Goal: Task Accomplishment & Management: Manage account settings

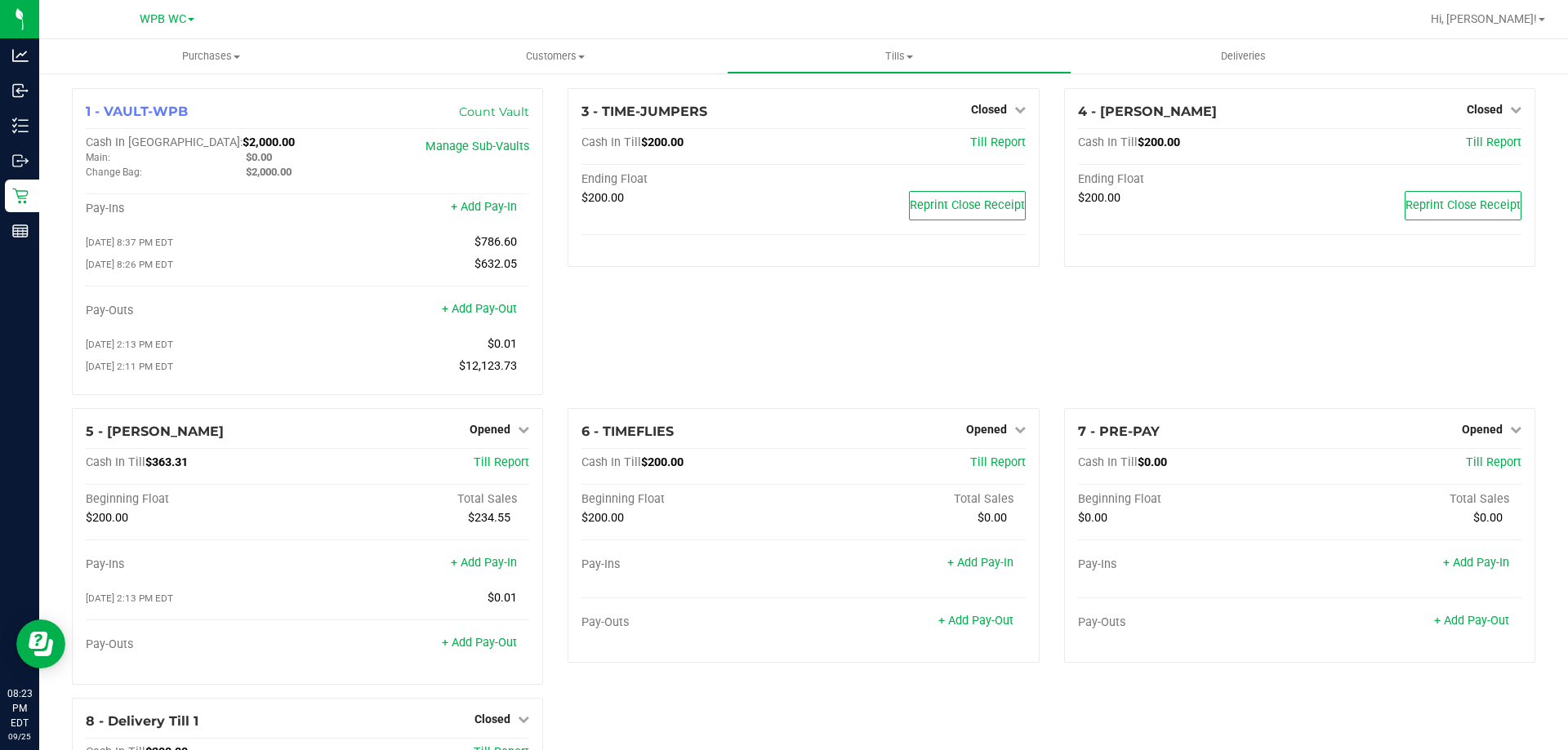
drag, startPoint x: 1070, startPoint y: 329, endPoint x: 1169, endPoint y: 352, distance: 101.6
click at [1070, 329] on div "4 - [PERSON_NAME] Closed Open Till Cash In Till $200.00 Till Report Ending Floa…" at bounding box center [1299, 248] width 496 height 320
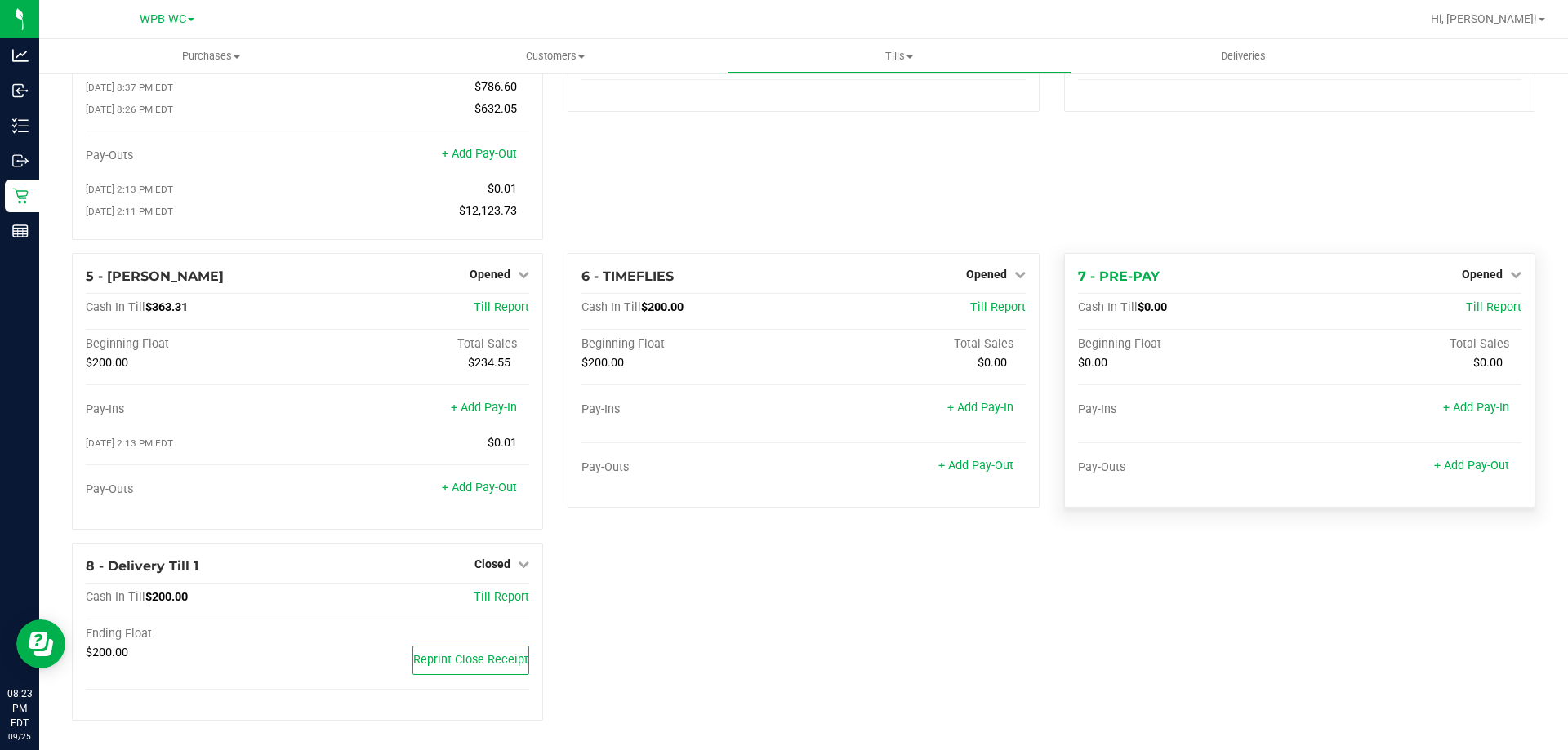
scroll to position [161, 0]
click at [1479, 275] on span "Opened" at bounding box center [1482, 274] width 41 height 13
click at [1479, 302] on link "Close Till" at bounding box center [1484, 307] width 44 height 13
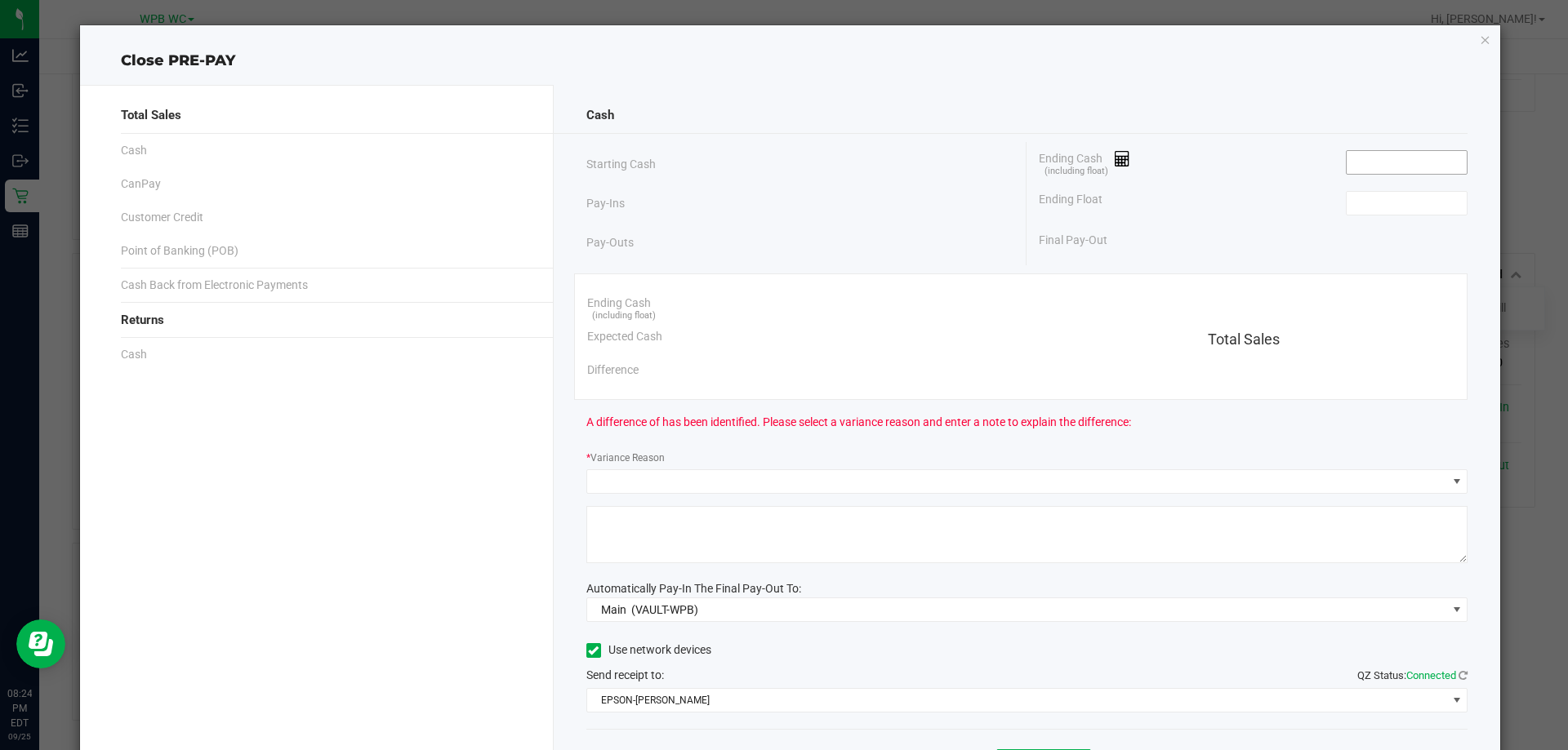
click at [1353, 166] on input at bounding box center [1406, 162] width 120 height 23
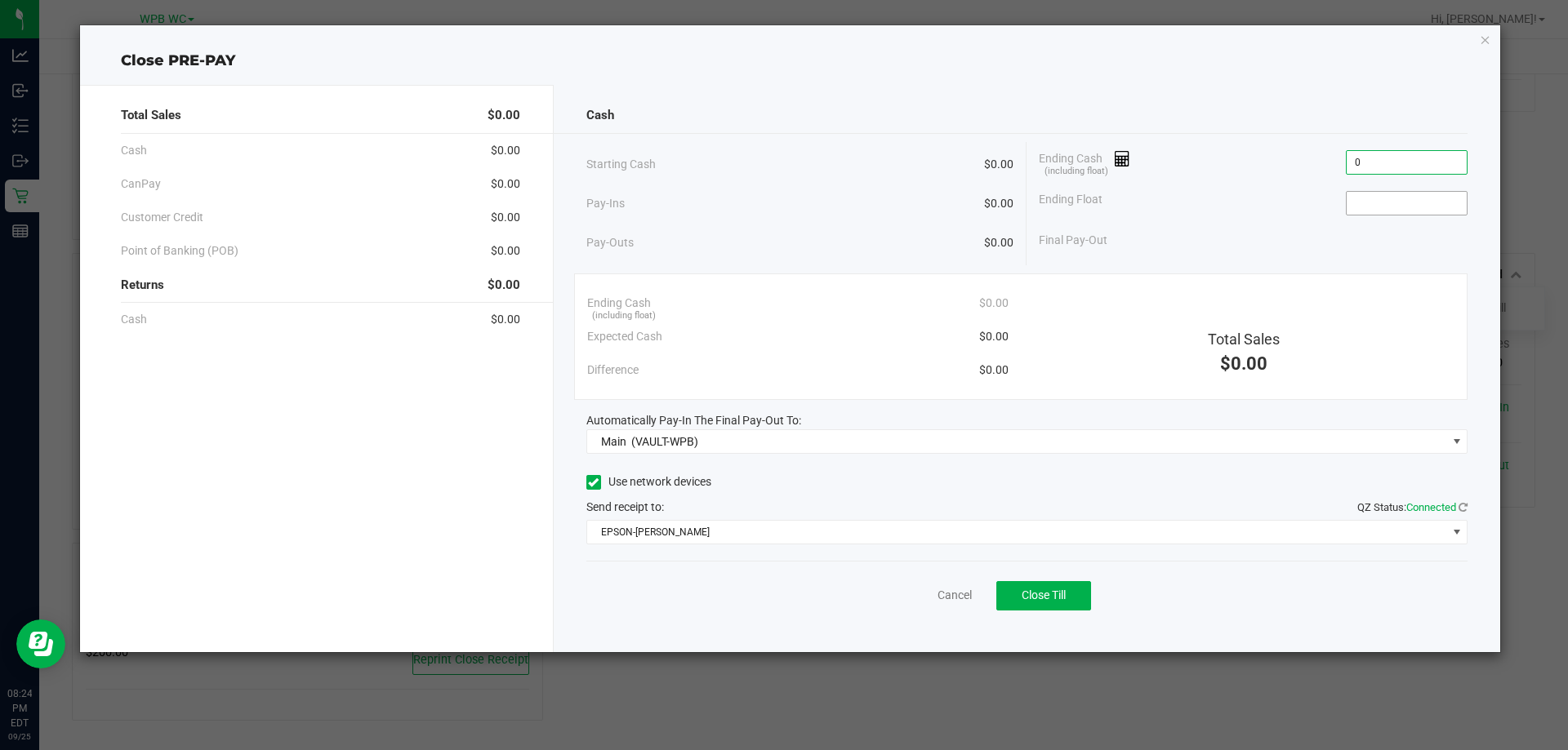
type input "$0.00"
click at [1376, 213] on input at bounding box center [1406, 203] width 120 height 23
type input "$0.00"
click at [1206, 211] on div "Ending Float $0.00" at bounding box center [1252, 203] width 429 height 41
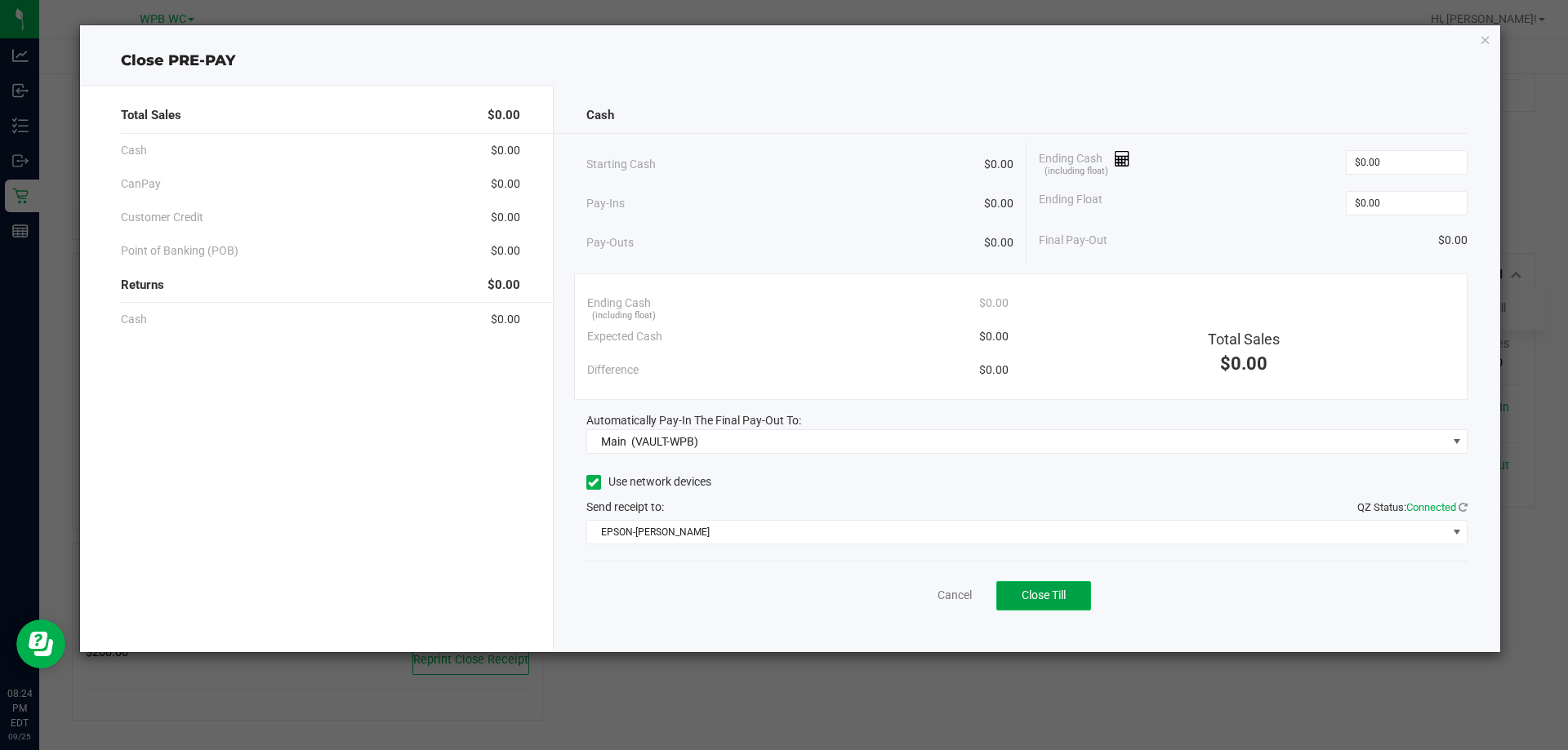
click at [1035, 603] on button "Close Till" at bounding box center [1043, 596] width 95 height 30
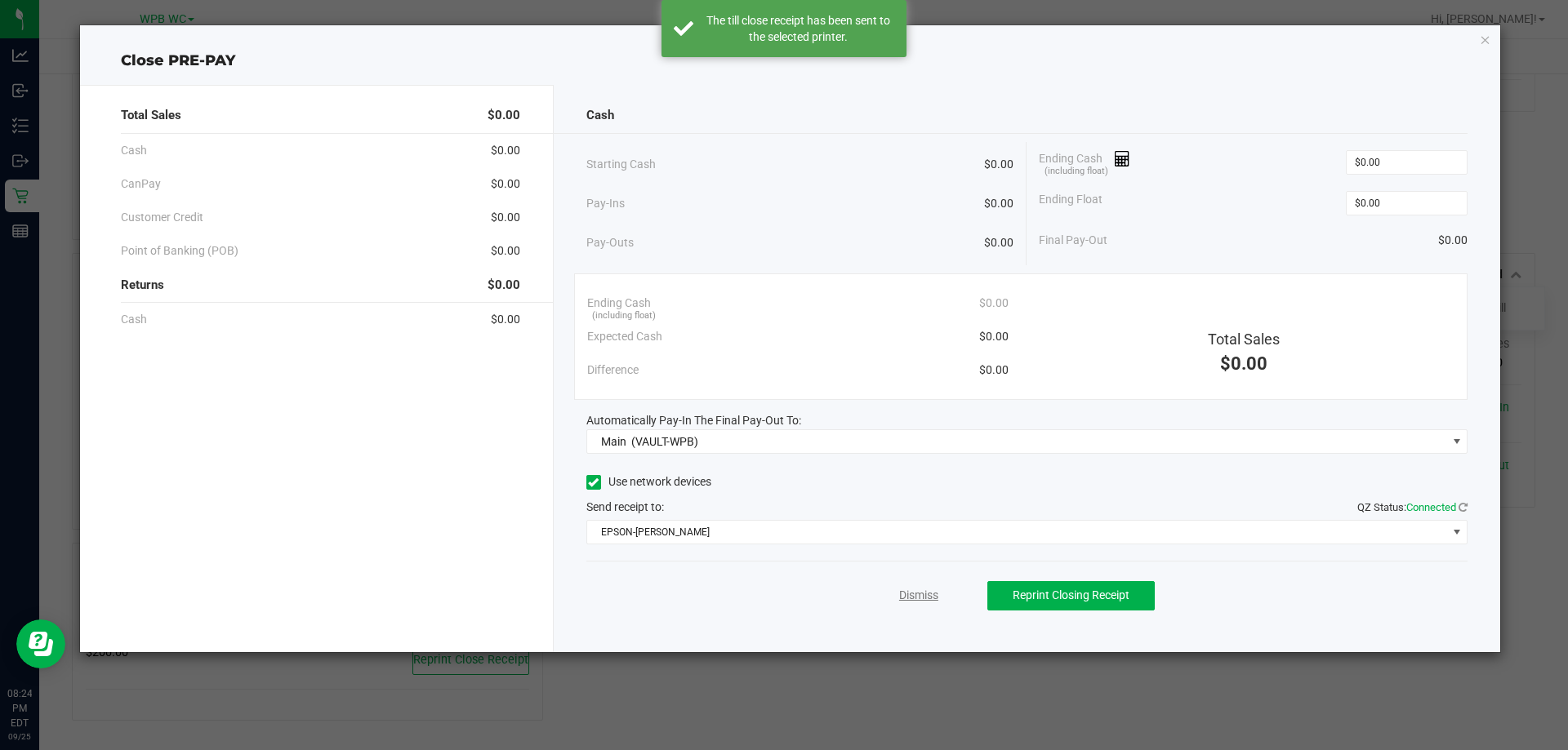
click at [932, 600] on link "Dismiss" at bounding box center [918, 595] width 39 height 18
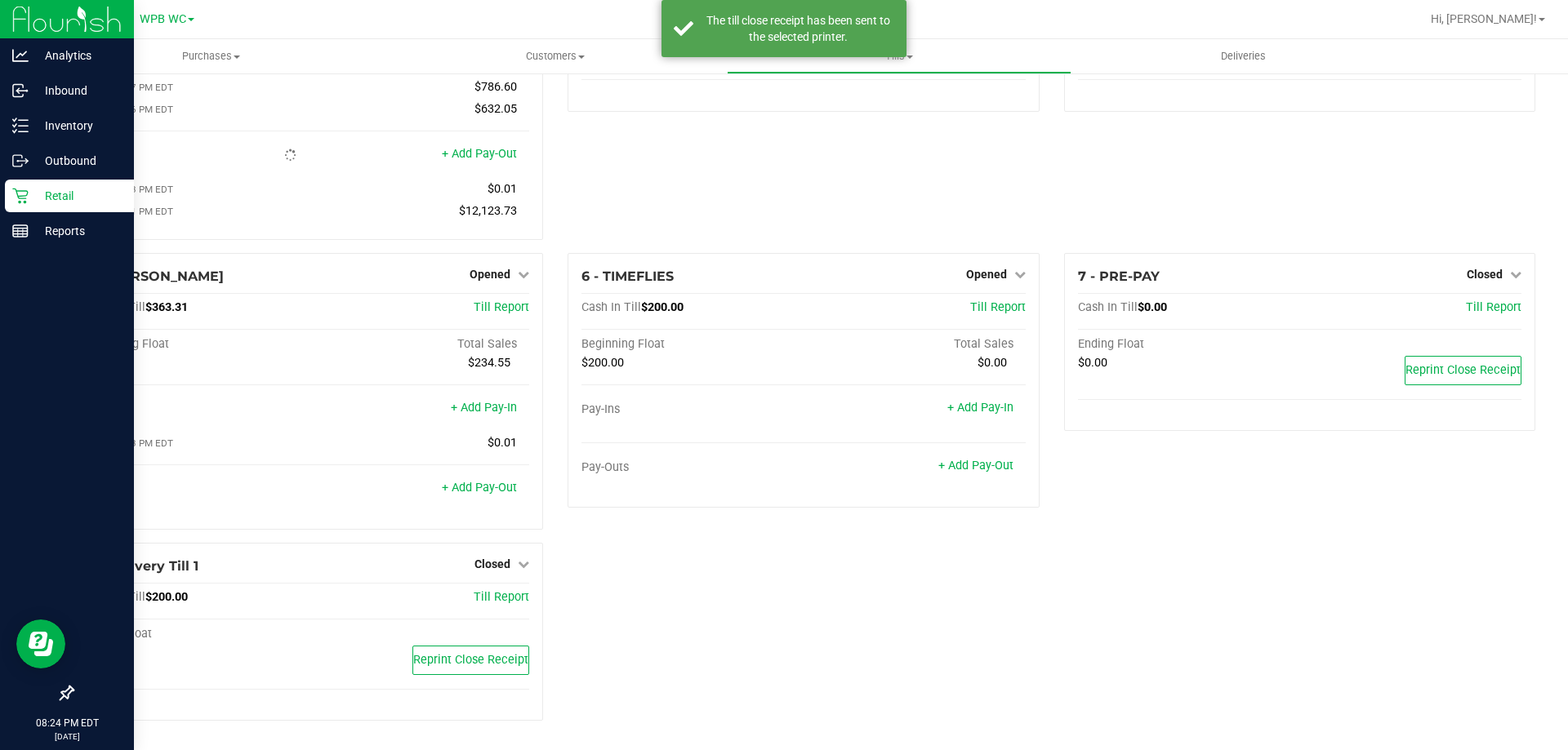
click at [32, 207] on div "Retail" at bounding box center [69, 196] width 129 height 32
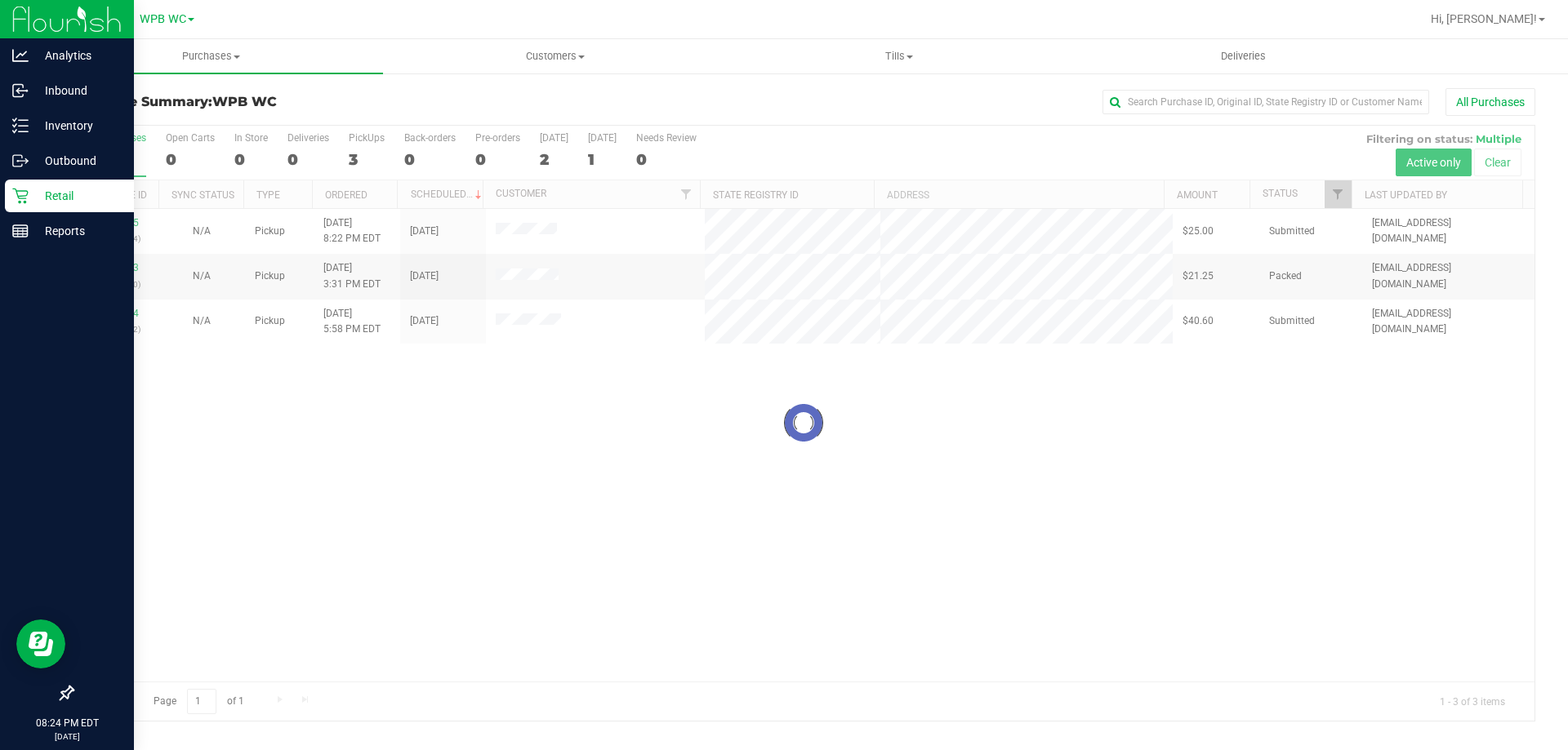
click at [593, 437] on div at bounding box center [804, 423] width 1462 height 595
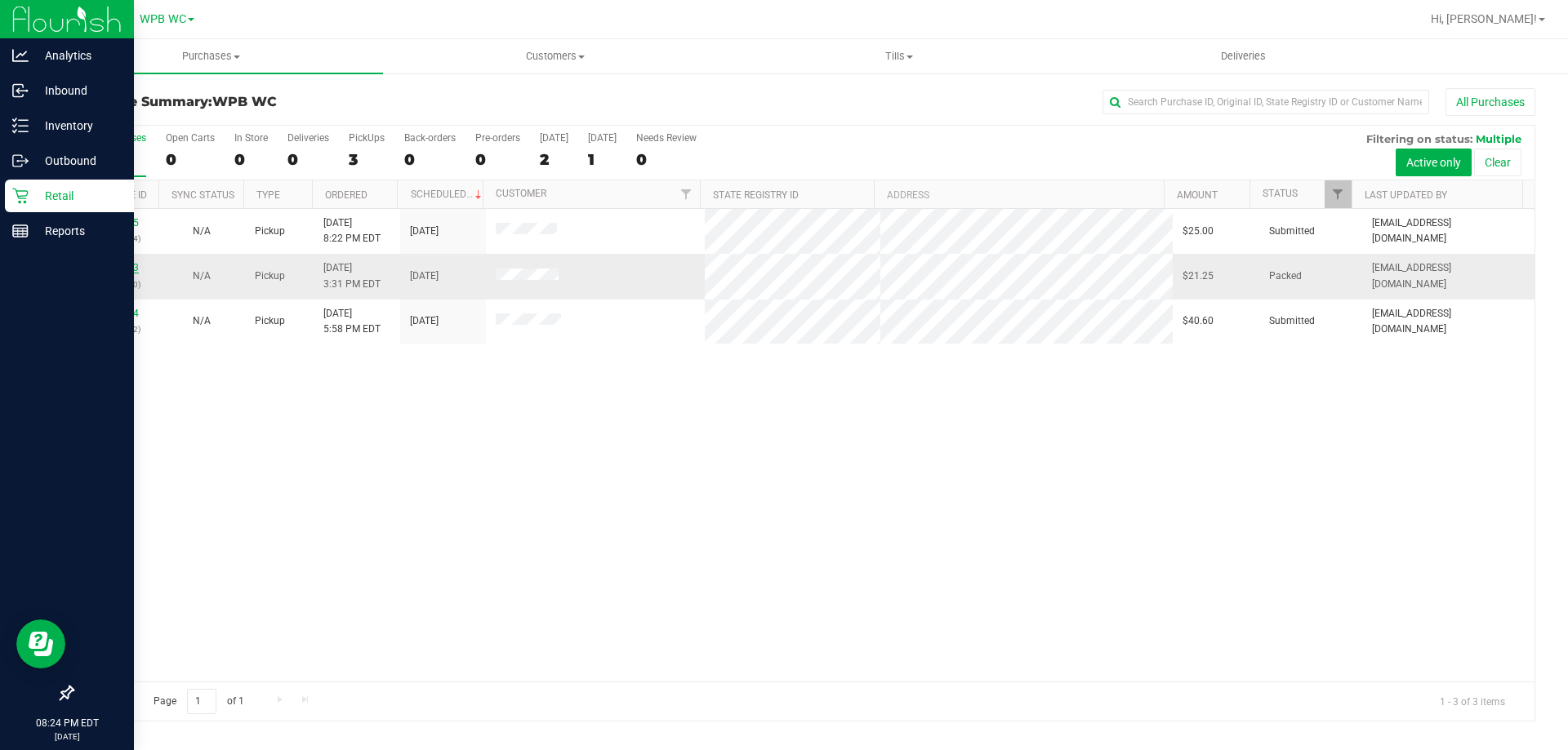
click at [123, 269] on link "12004513" at bounding box center [116, 268] width 46 height 11
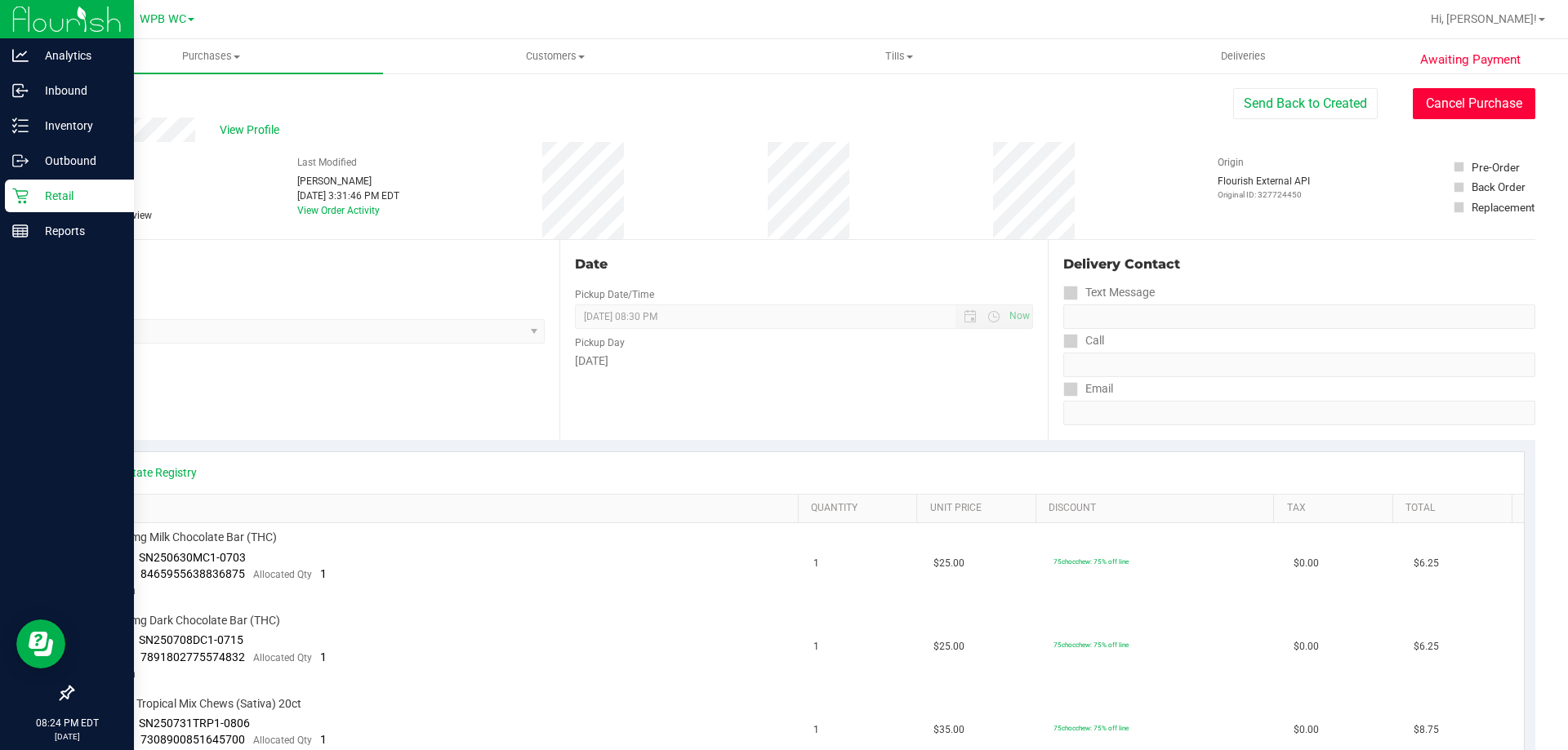
click at [1467, 107] on button "Cancel Purchase" at bounding box center [1474, 104] width 123 height 31
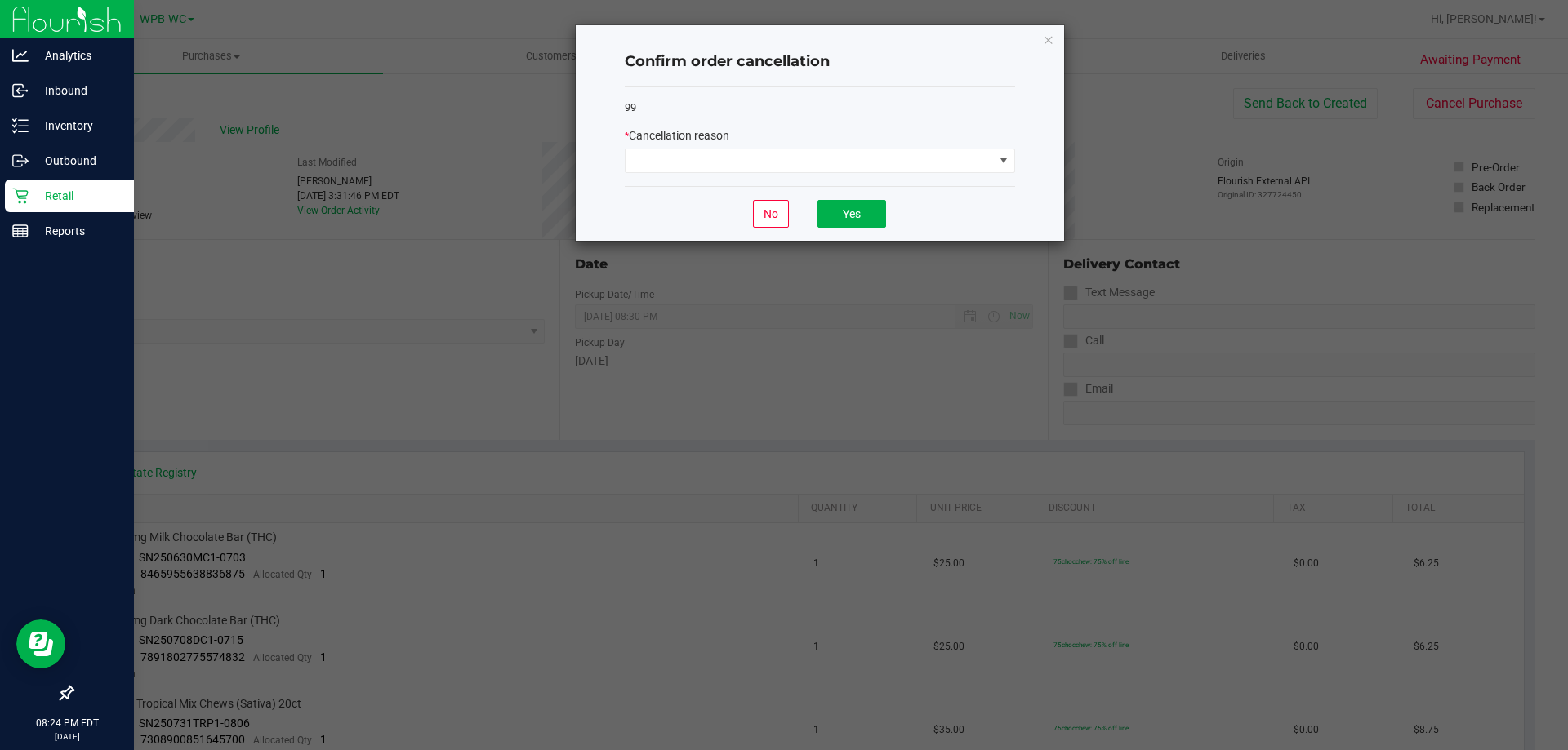
click at [882, 181] on div "99 * Cancellation reason" at bounding box center [820, 137] width 390 height 101
click at [878, 177] on div "99 * Cancellation reason" at bounding box center [820, 137] width 390 height 101
click at [876, 166] on span at bounding box center [809, 161] width 368 height 23
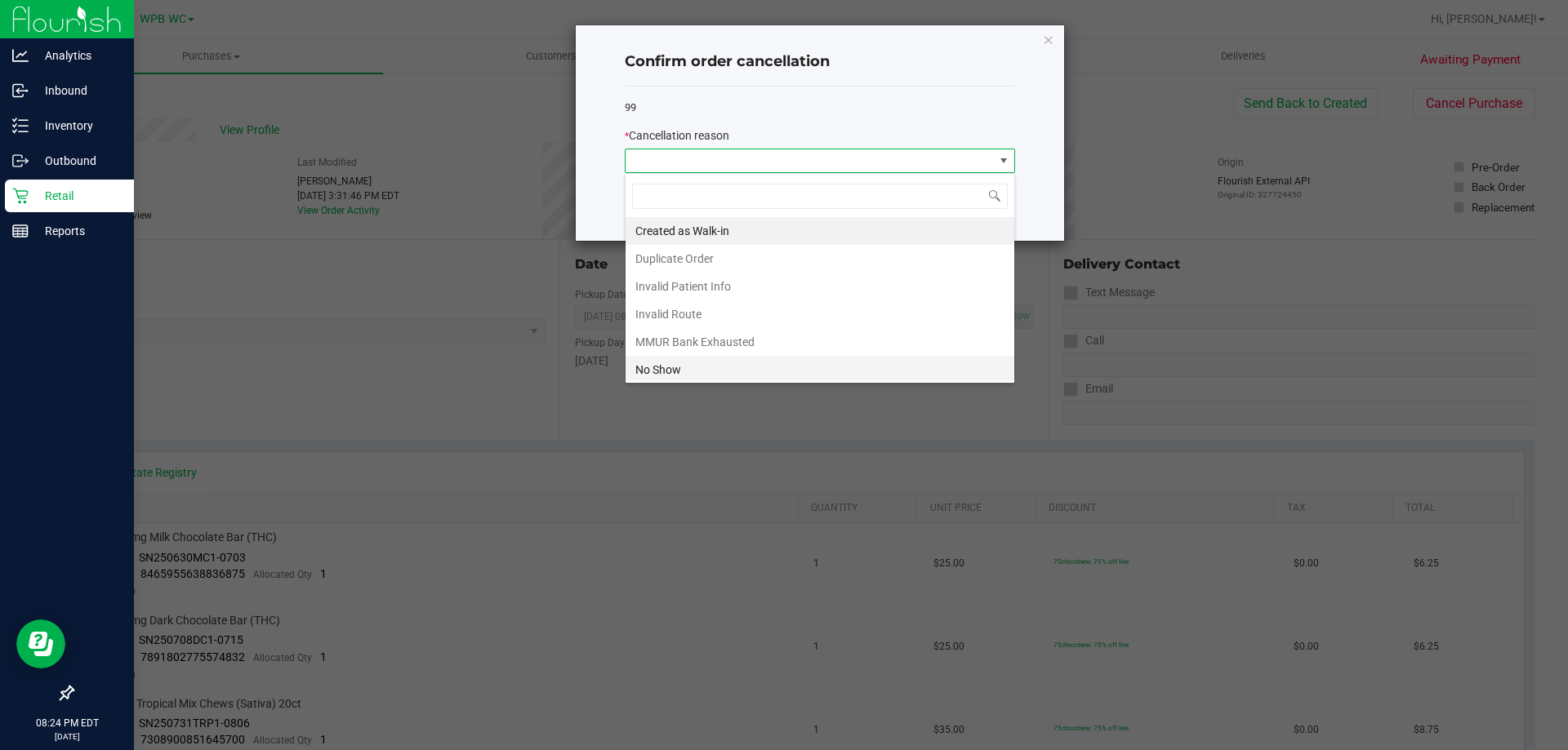
scroll to position [25, 390]
click at [650, 363] on li "No Show" at bounding box center [820, 370] width 389 height 28
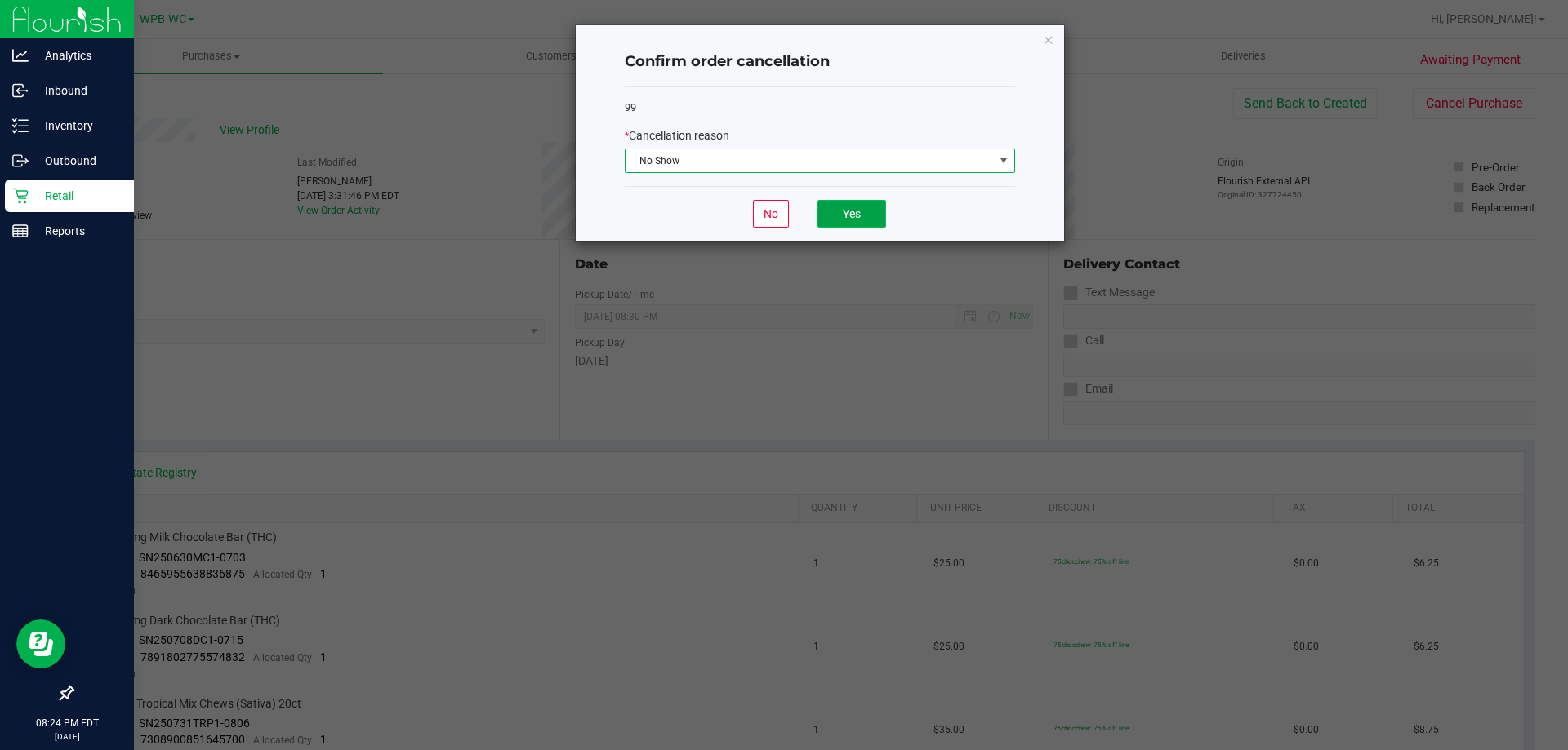
click at [880, 208] on button "Yes" at bounding box center [852, 214] width 68 height 28
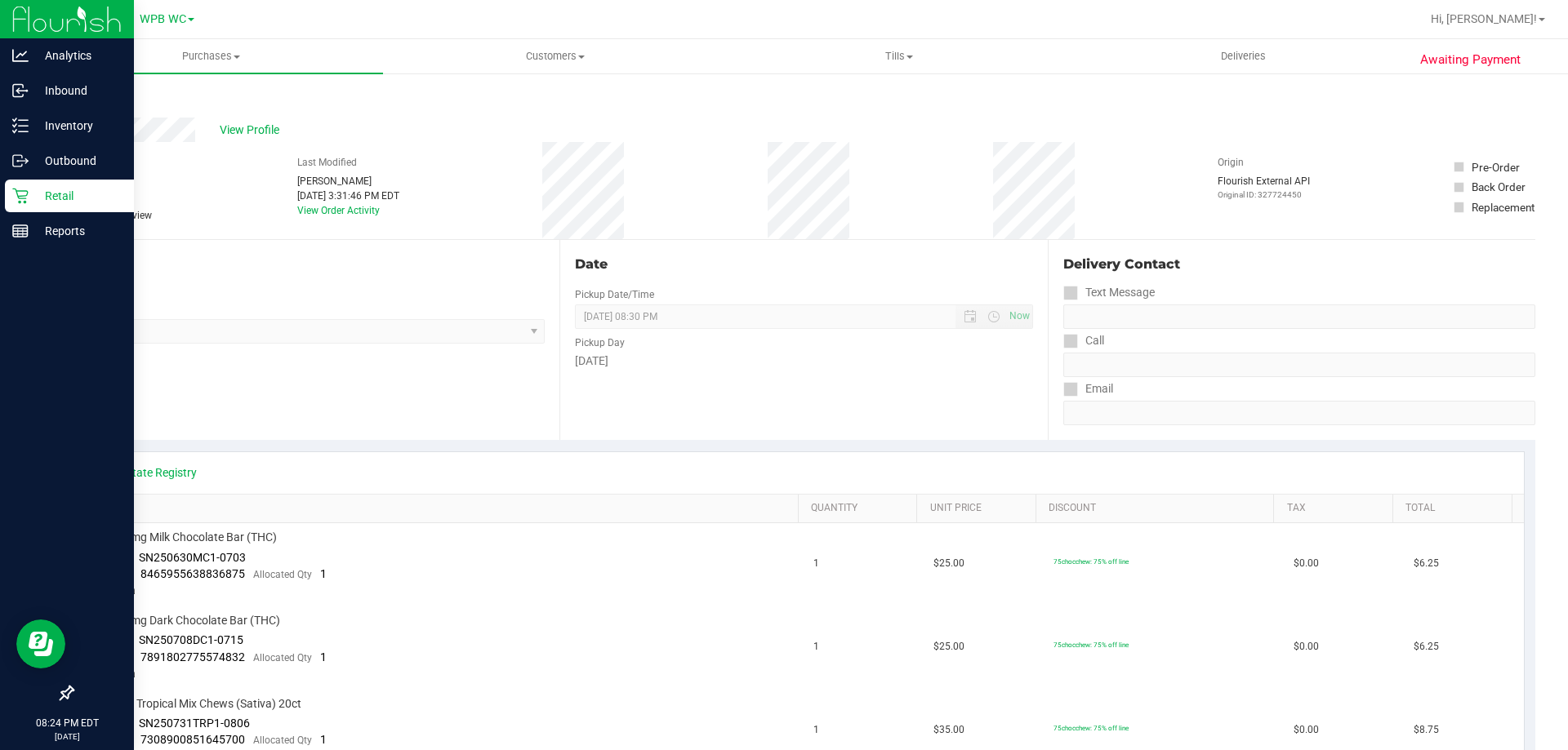
click at [32, 195] on p "Retail" at bounding box center [78, 196] width 98 height 19
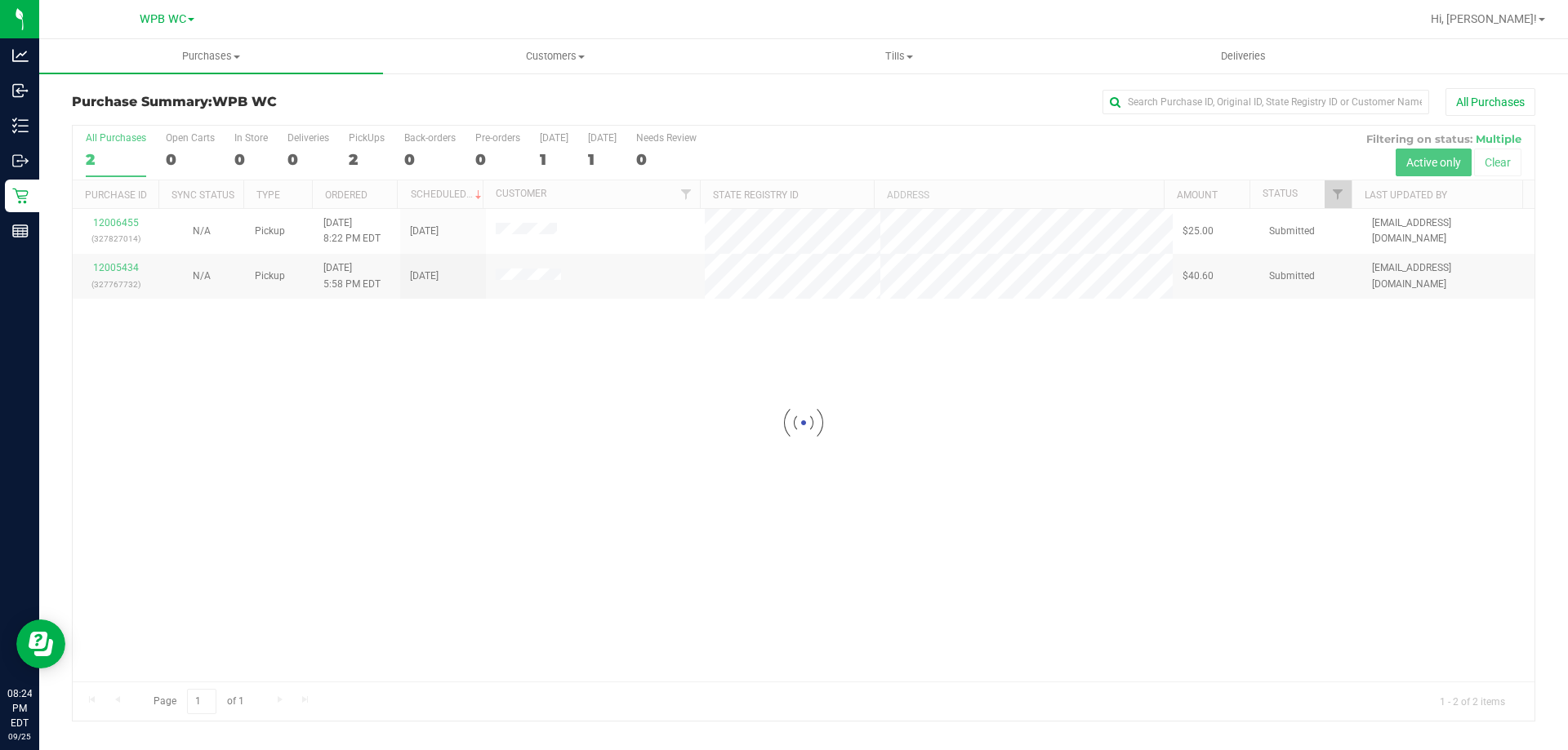
click at [124, 268] on div at bounding box center [804, 423] width 1462 height 595
click at [124, 268] on link "12005434" at bounding box center [116, 268] width 46 height 11
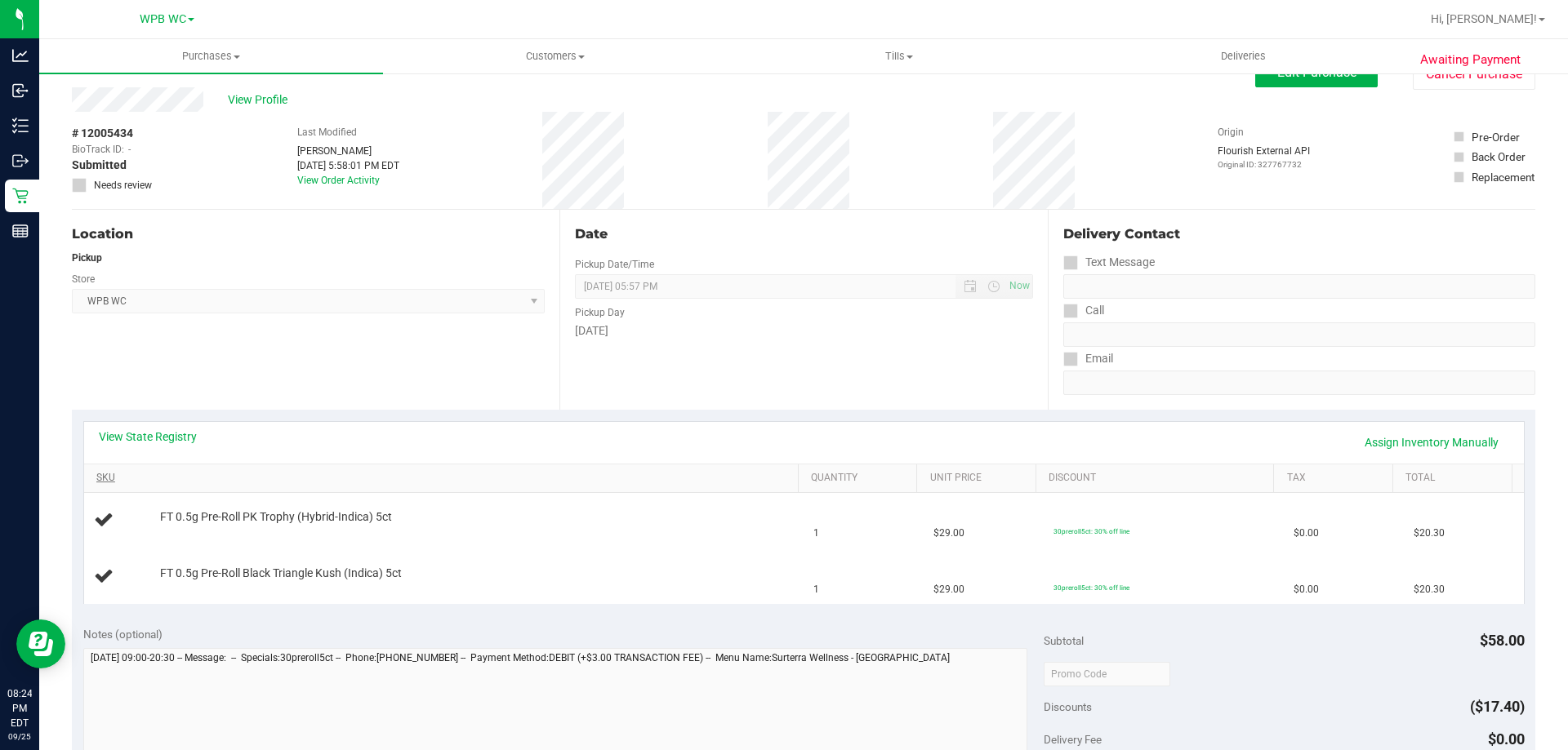
scroll to position [81, 0]
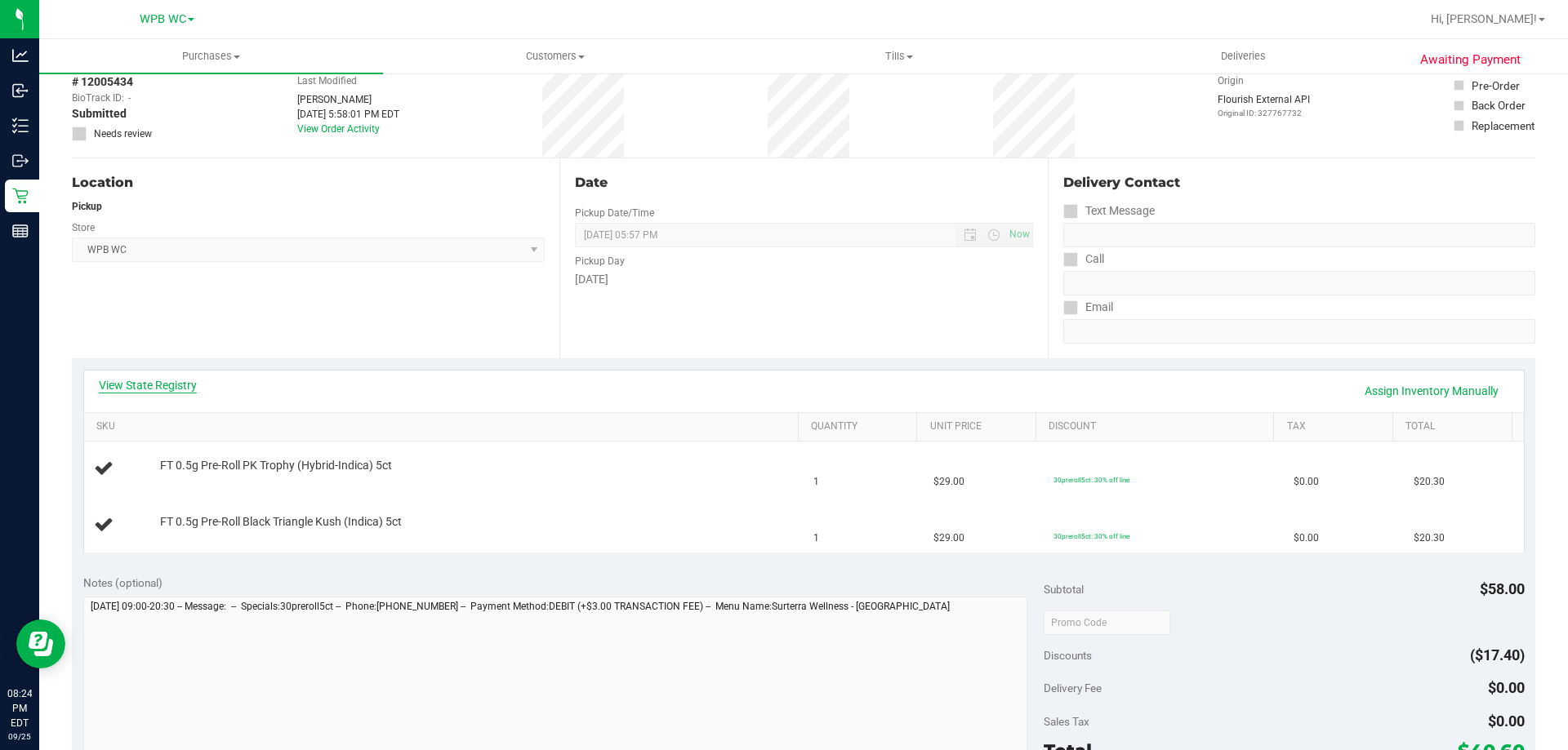
click at [143, 391] on link "View State Registry" at bounding box center [148, 386] width 98 height 17
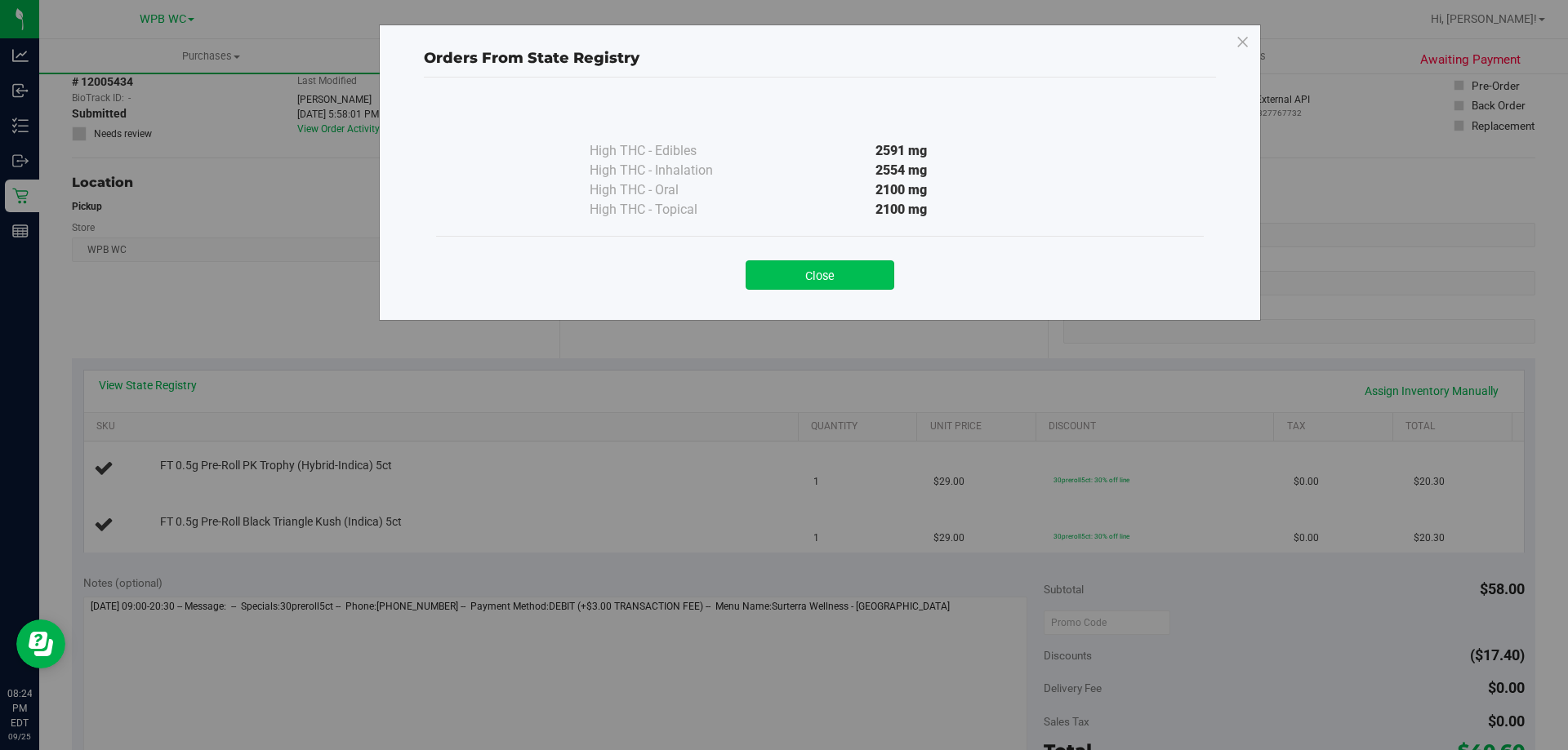
click at [848, 275] on button "Close" at bounding box center [820, 275] width 149 height 30
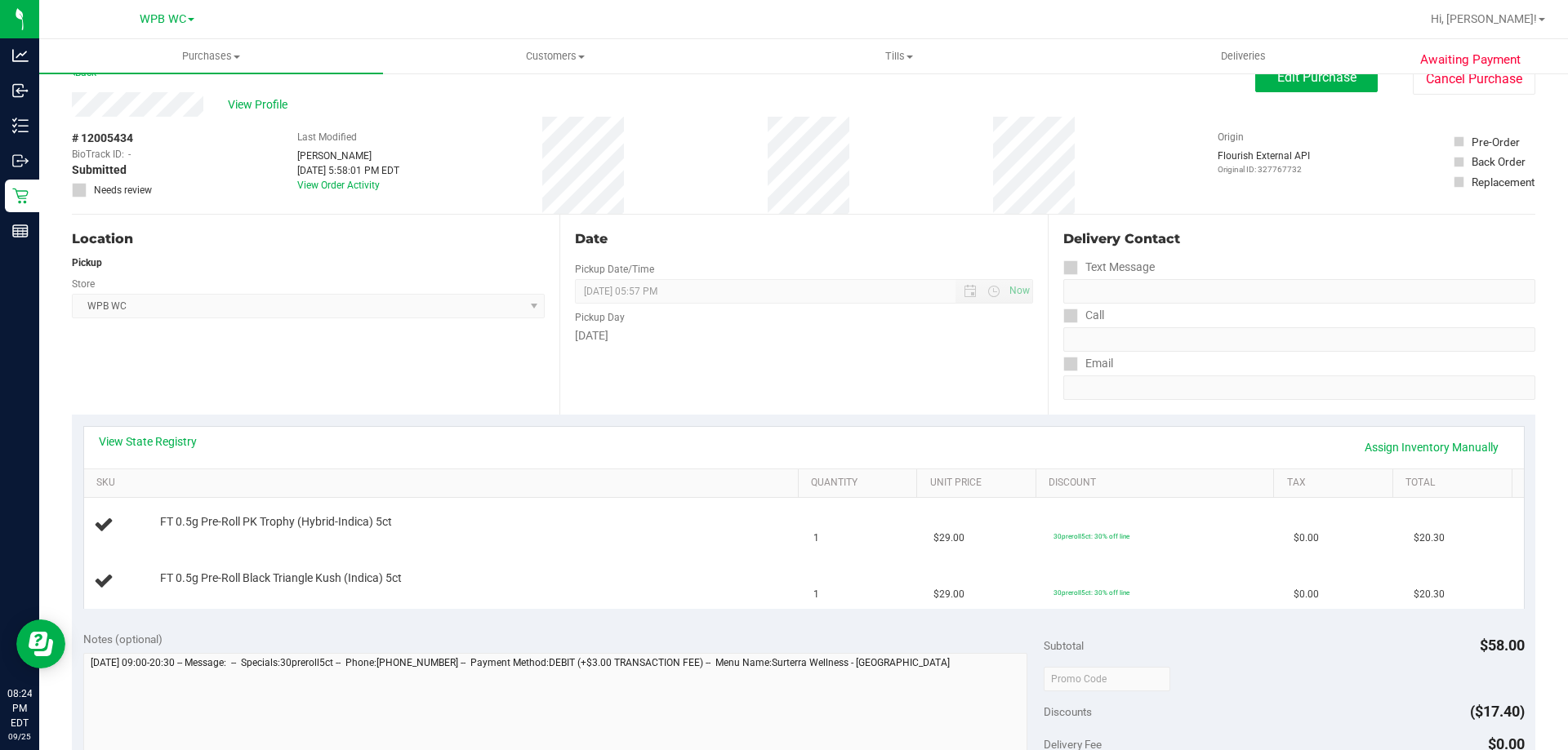
scroll to position [0, 0]
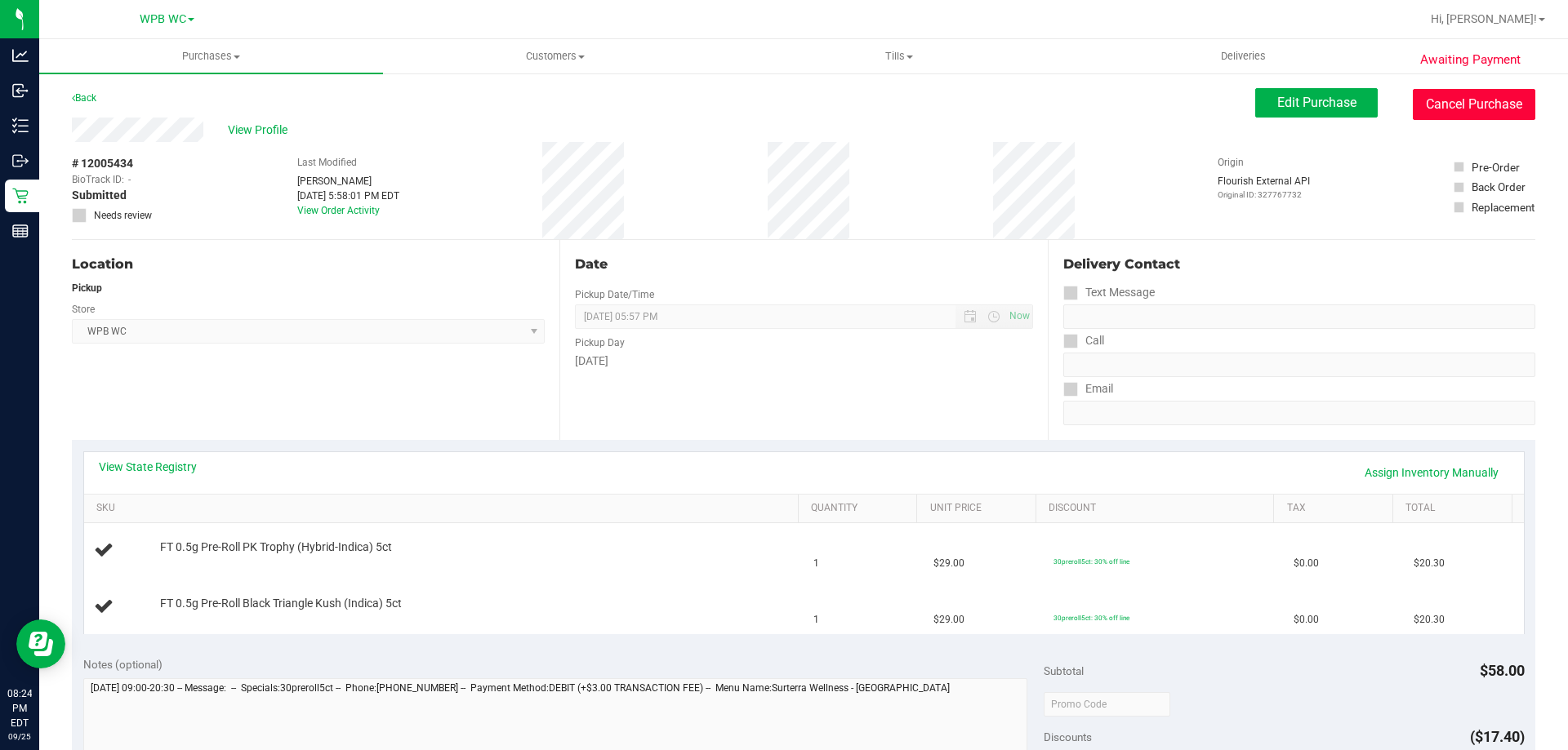
click at [1458, 103] on button "Cancel Purchase" at bounding box center [1474, 104] width 123 height 31
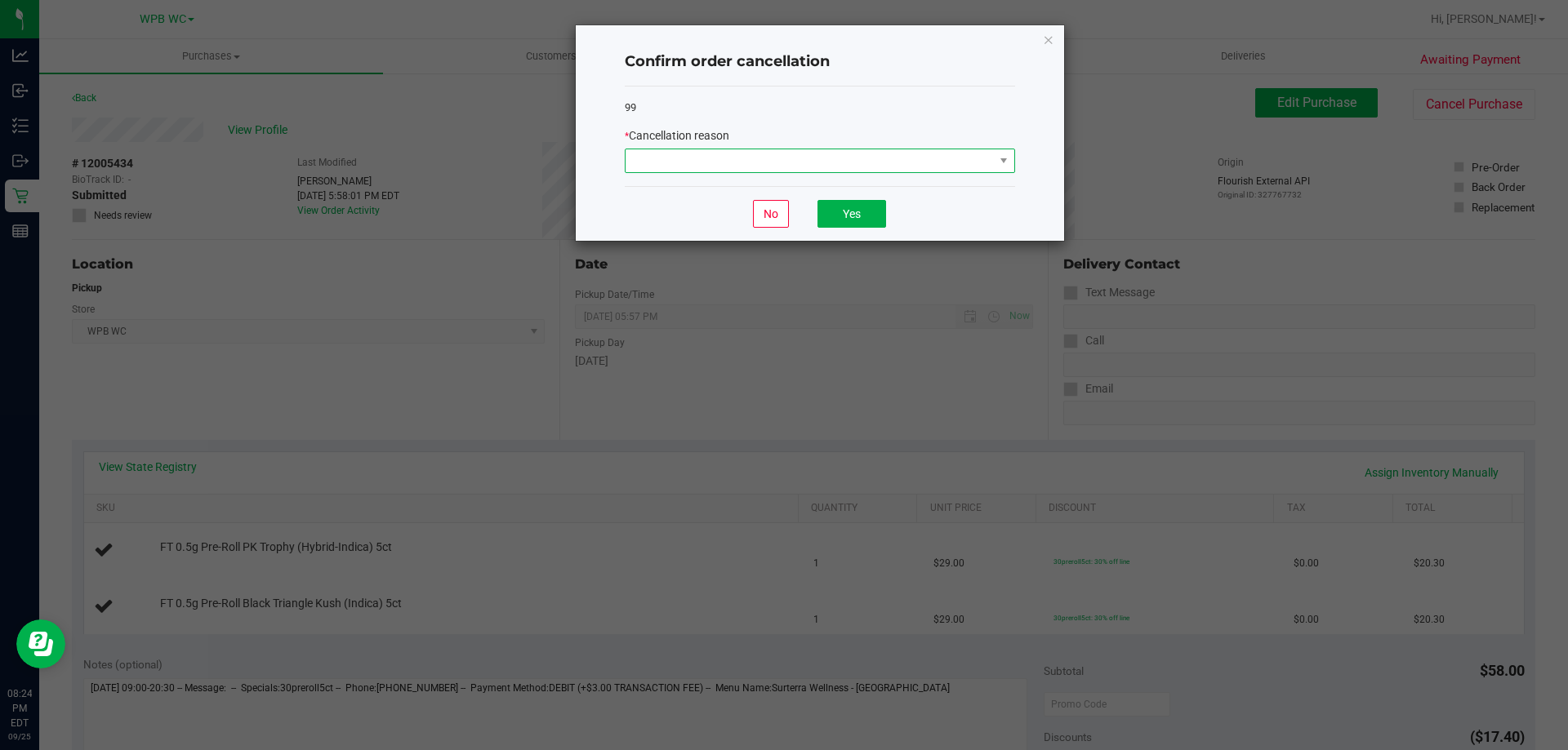
click at [946, 166] on span at bounding box center [809, 161] width 368 height 23
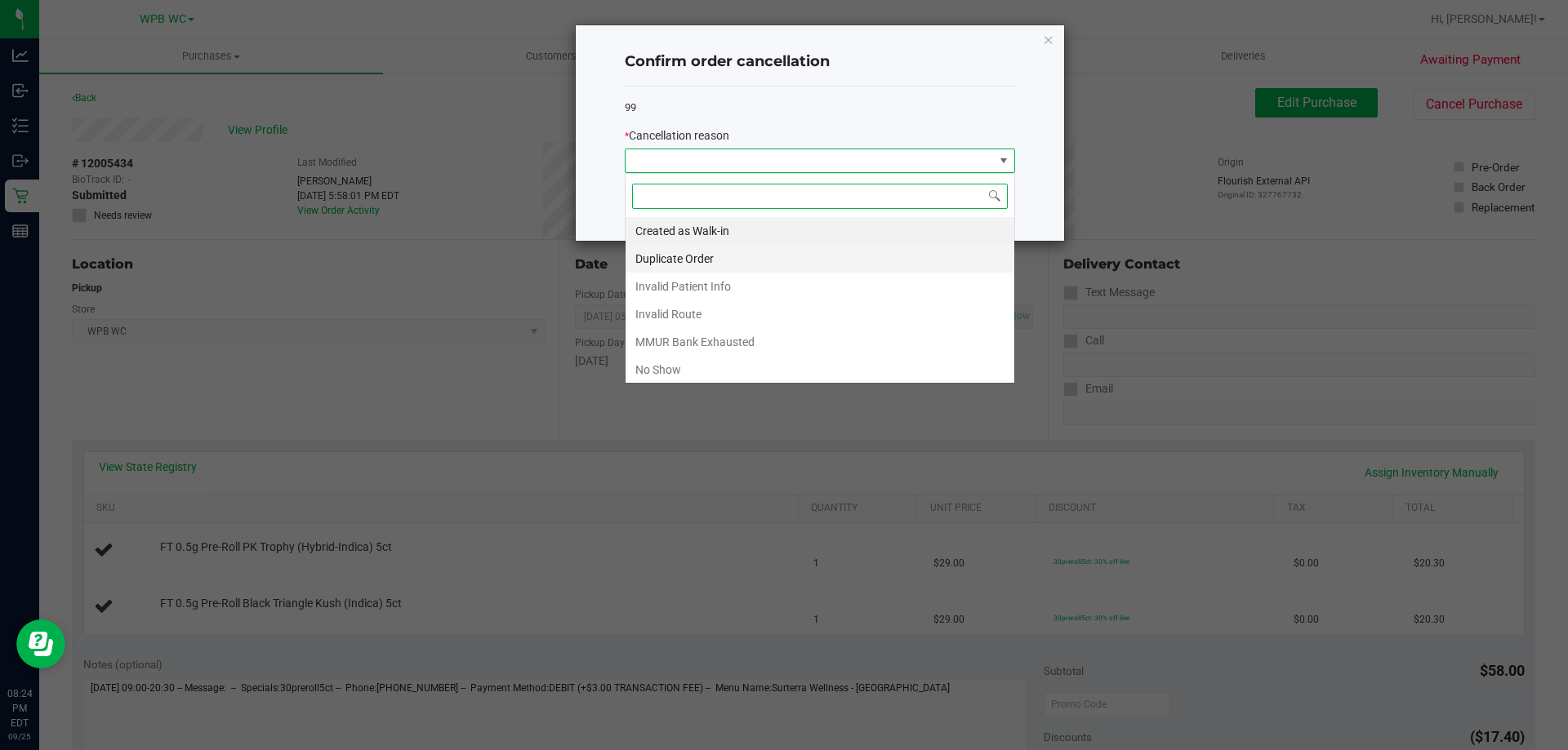
scroll to position [25, 390]
click at [740, 377] on li "No Show" at bounding box center [820, 370] width 389 height 28
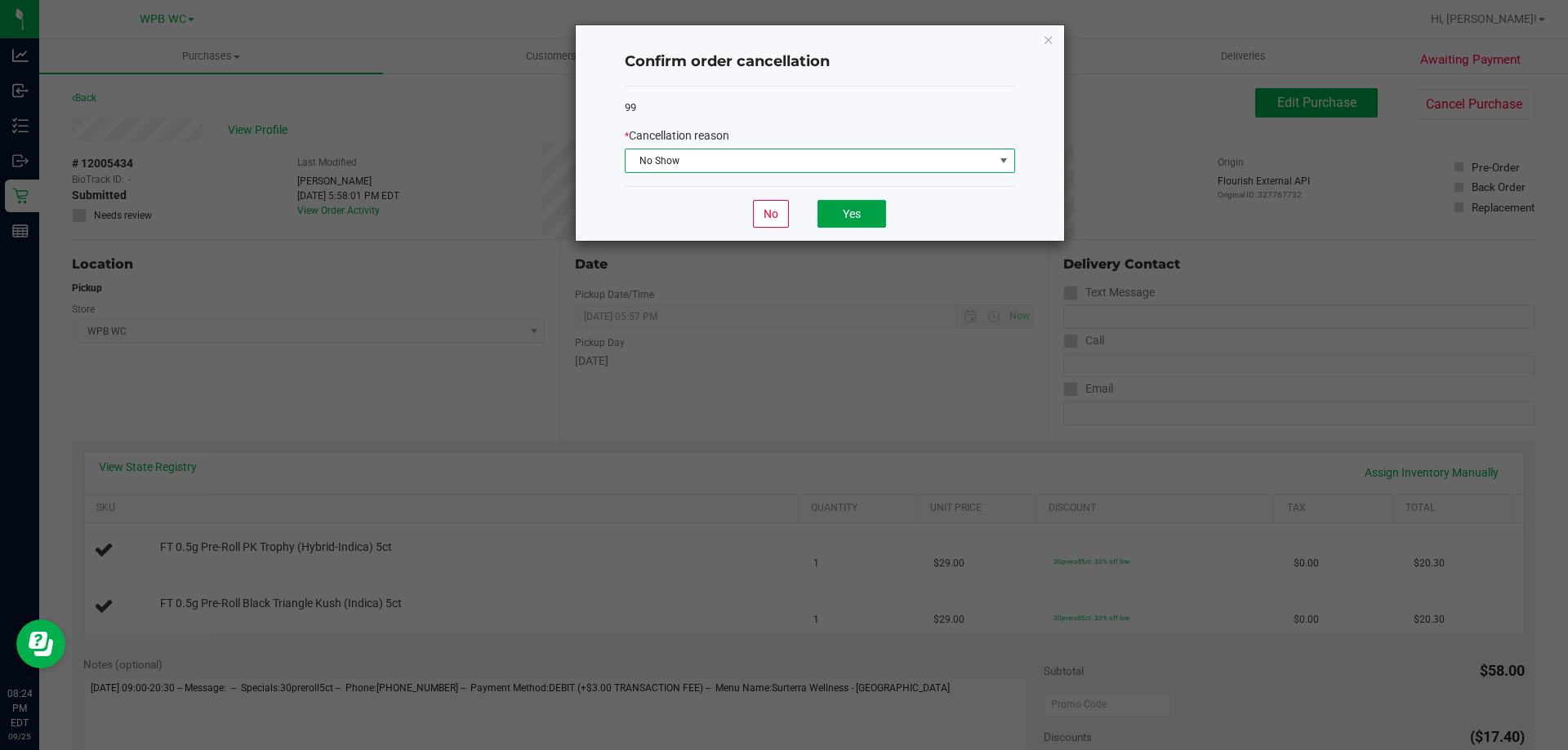
click at [884, 207] on button "Yes" at bounding box center [852, 214] width 68 height 28
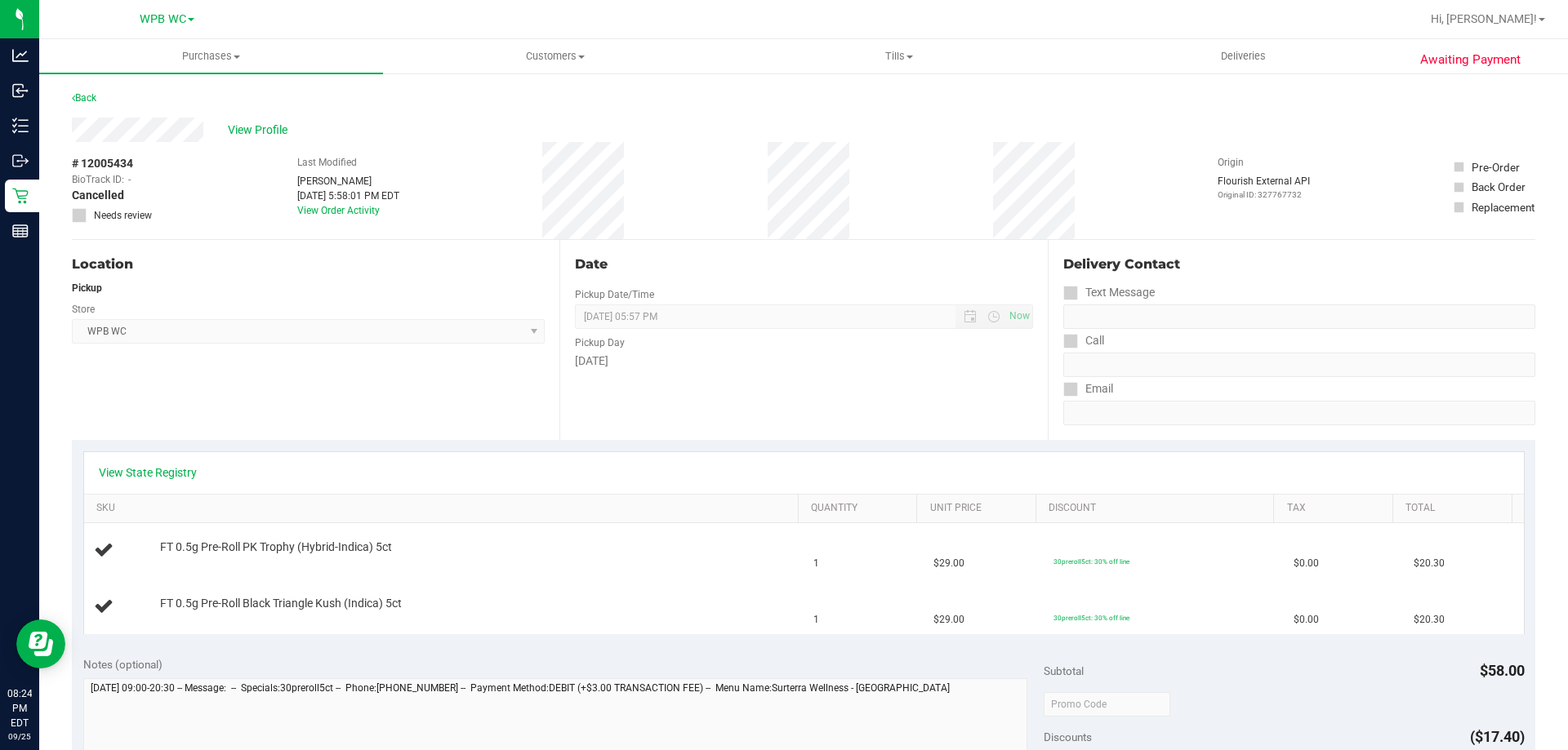
click at [52, 198] on div "Awaiting Payment Back View Profile # 12005434 BioTrack ID: - Cancelled Needs re…" at bounding box center [803, 711] width 1528 height 1280
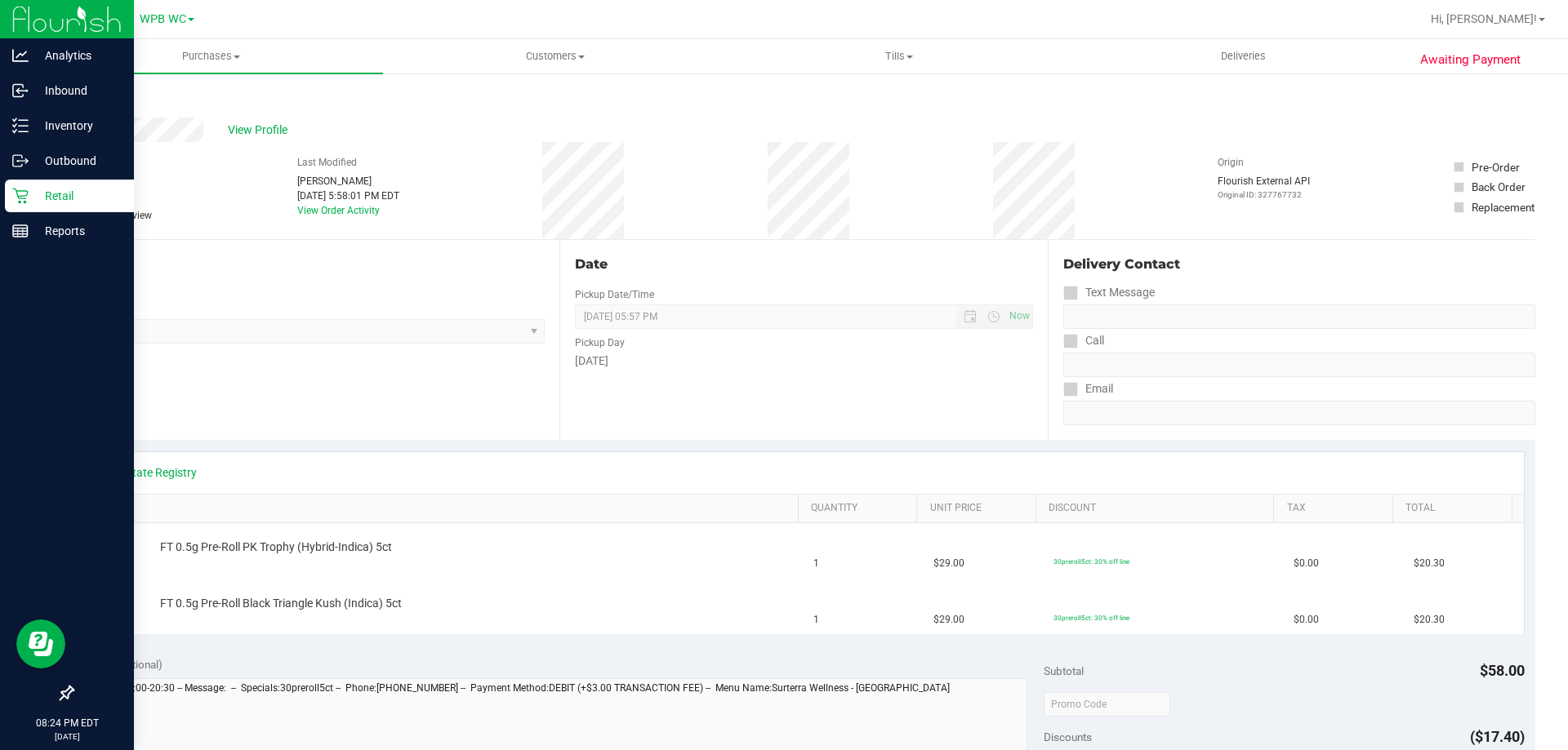
click at [17, 187] on div "Retail" at bounding box center [69, 196] width 129 height 32
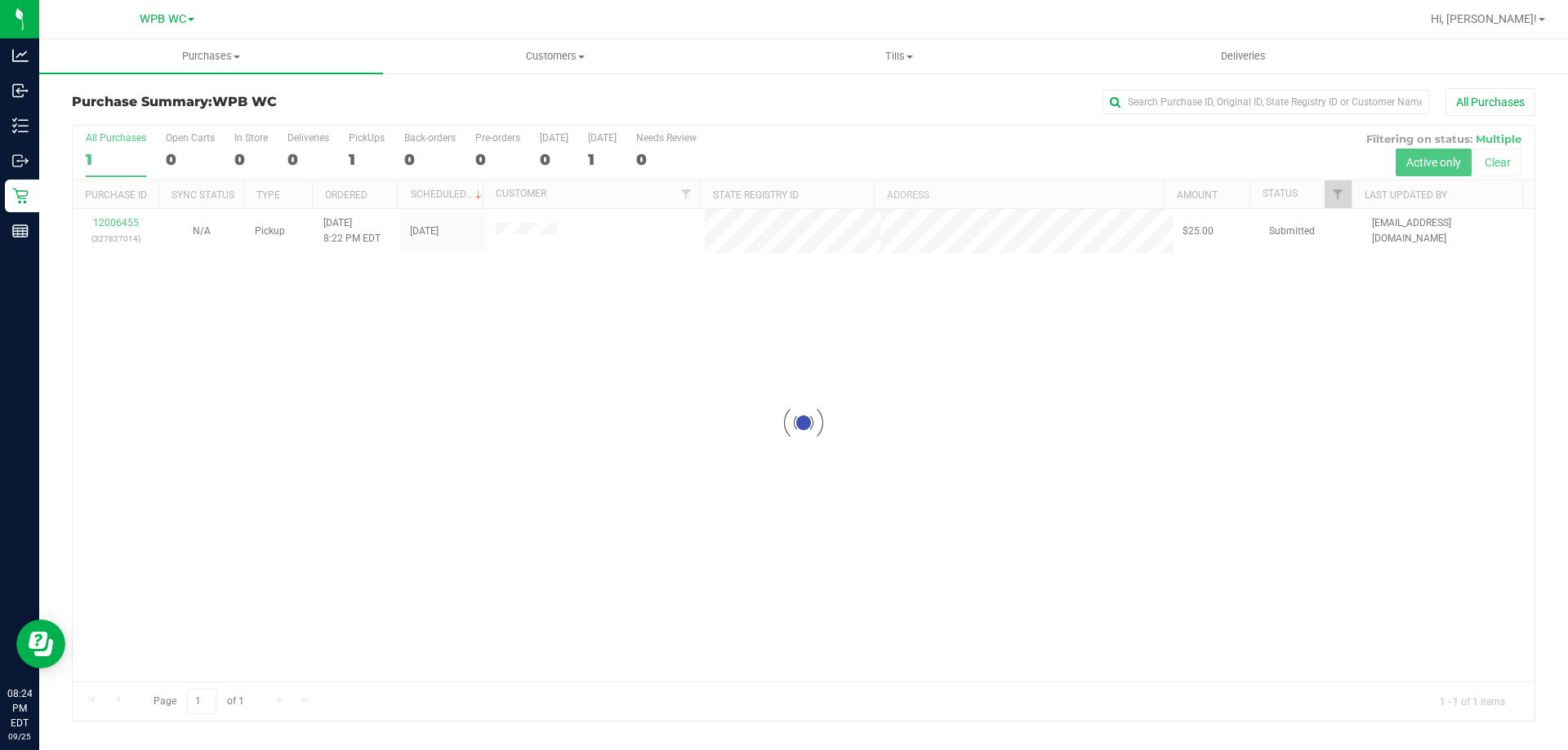
click at [423, 499] on div at bounding box center [804, 423] width 1462 height 595
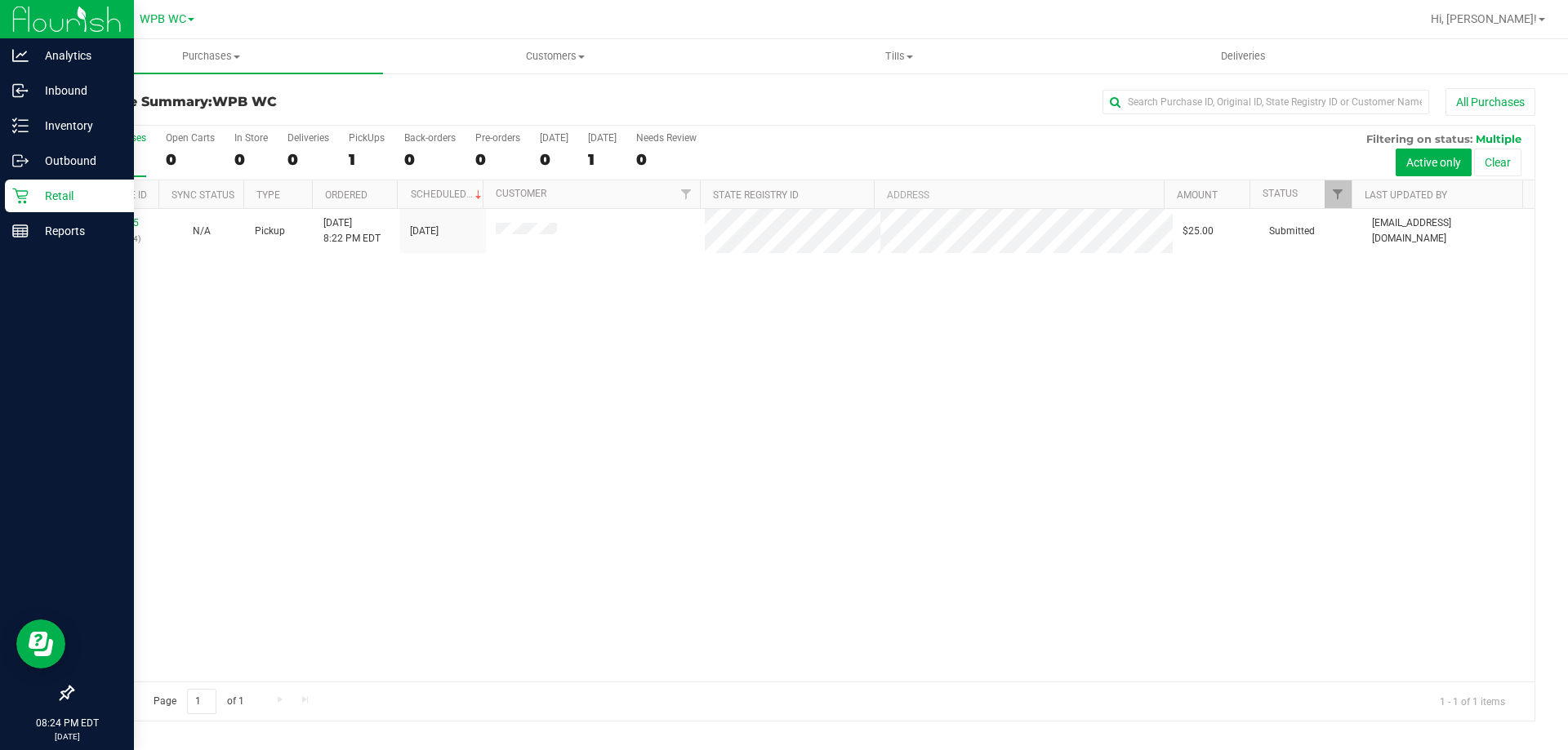
click at [25, 195] on icon at bounding box center [20, 196] width 17 height 17
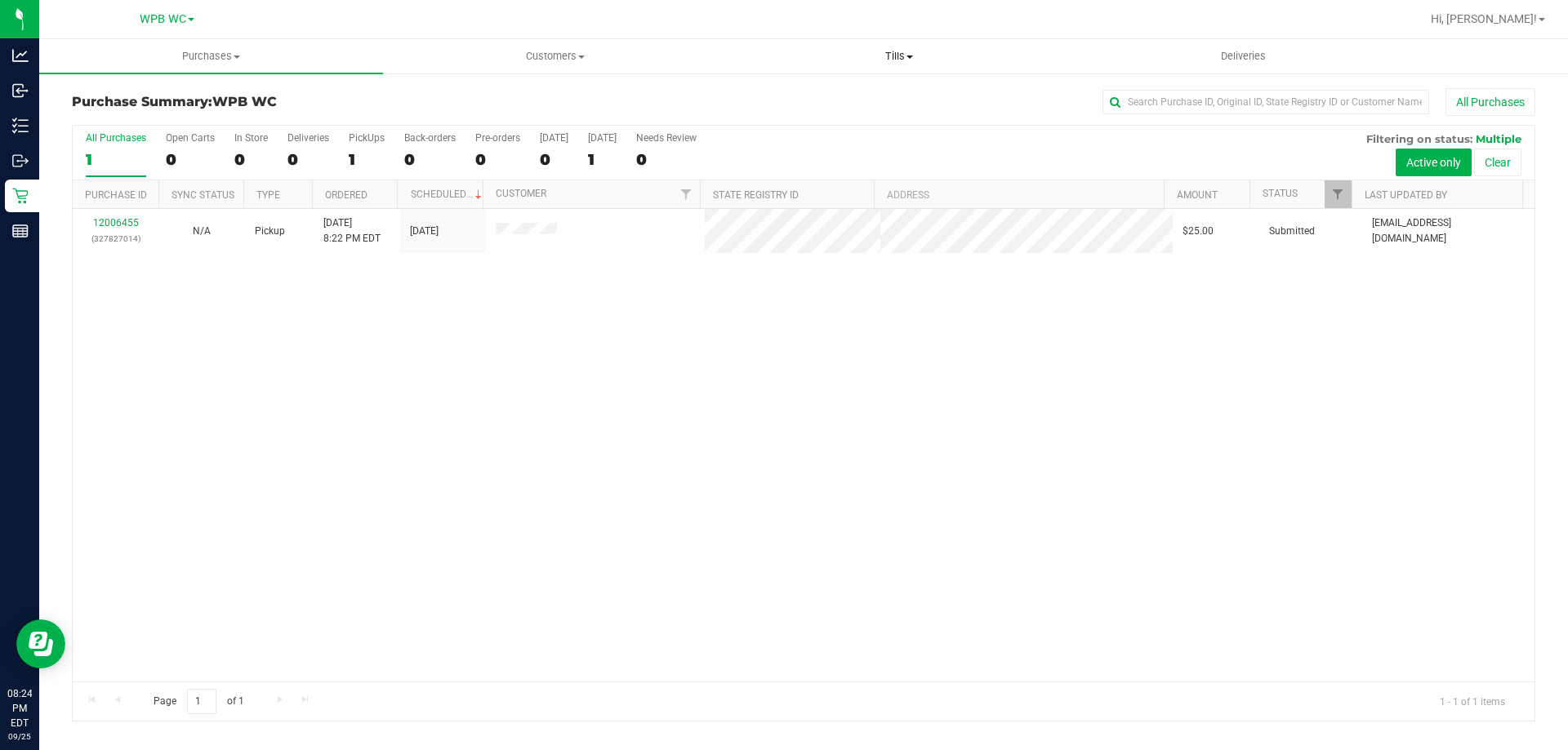
drag, startPoint x: 860, startPoint y: 60, endPoint x: 868, endPoint y: 62, distance: 8.2
click at [861, 60] on span "Tills" at bounding box center [898, 56] width 342 height 15
click at [841, 90] on li "Manage tills" at bounding box center [898, 98] width 343 height 19
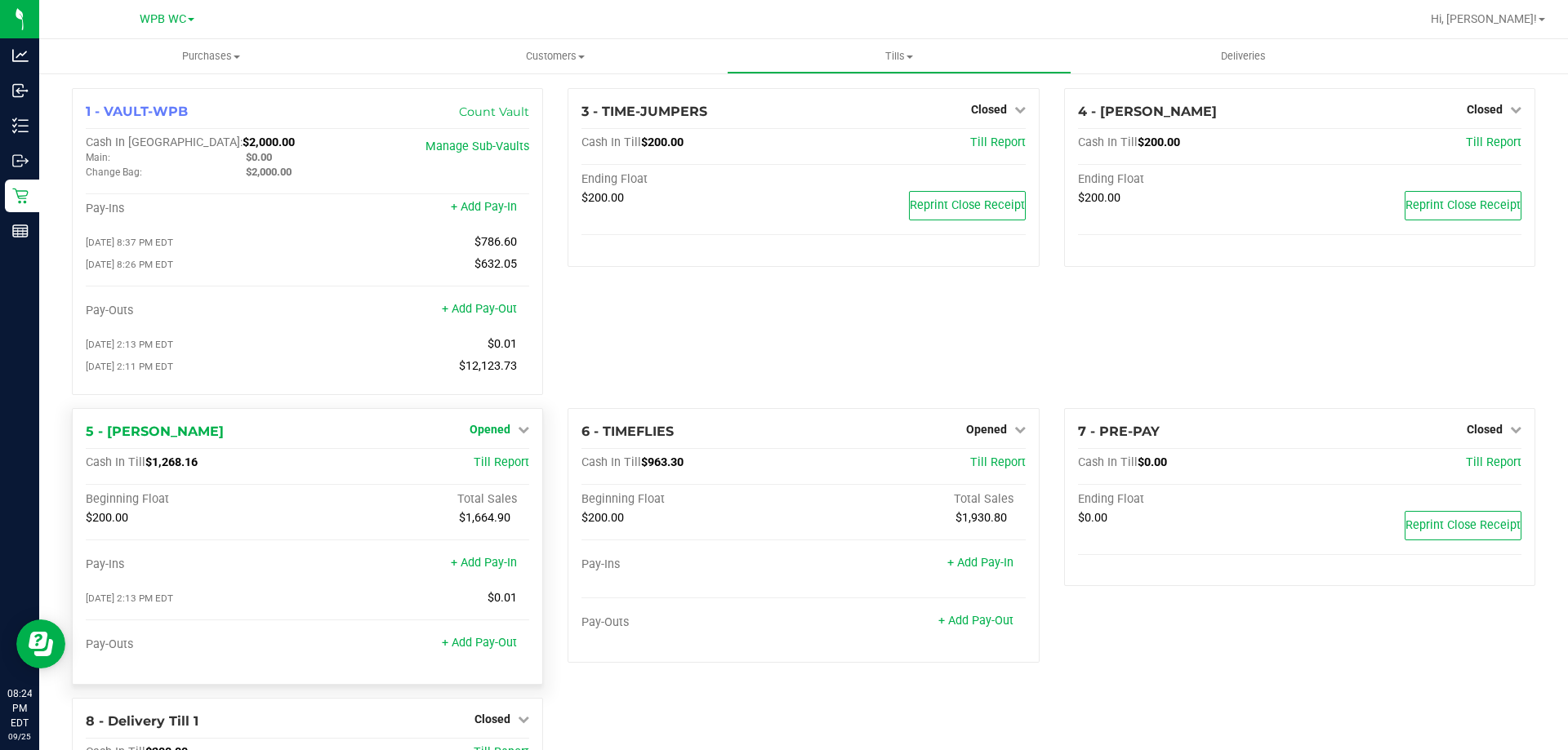
click at [493, 435] on span "Opened" at bounding box center [490, 429] width 41 height 13
click at [493, 433] on span "Opened" at bounding box center [490, 429] width 41 height 13
click at [485, 468] on link "Close Till" at bounding box center [493, 463] width 44 height 13
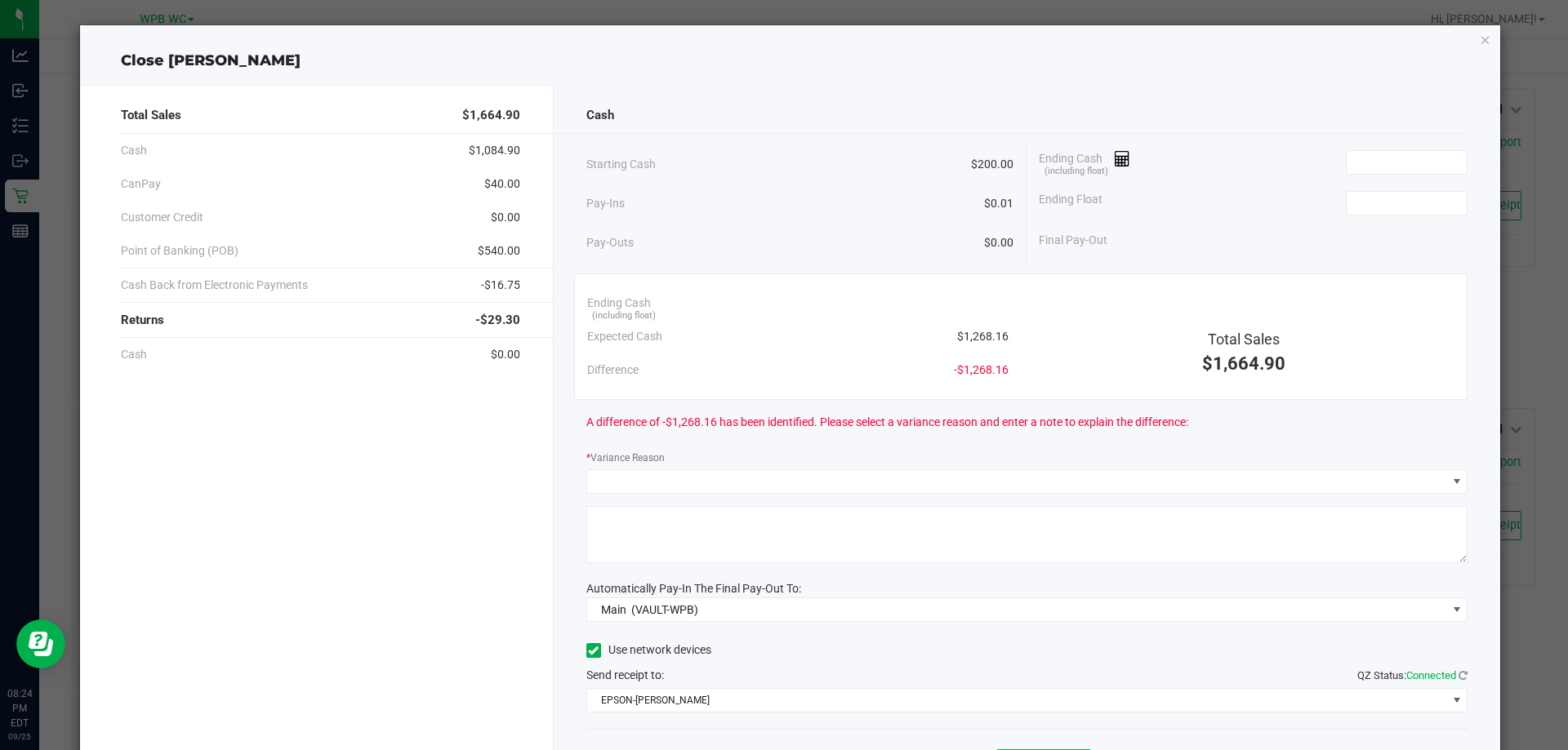
click at [868, 218] on div "Pay-Ins $0.01" at bounding box center [800, 204] width 428 height 33
click at [868, 217] on div "Pay-Ins $0.01" at bounding box center [800, 204] width 428 height 33
click at [868, 166] on div "Starting Cash $200.00" at bounding box center [800, 164] width 428 height 45
click at [755, 230] on div "Pay-Outs $0.00" at bounding box center [800, 243] width 428 height 45
click at [1199, 181] on div "Ending Cash (including float)" at bounding box center [1252, 162] width 429 height 41
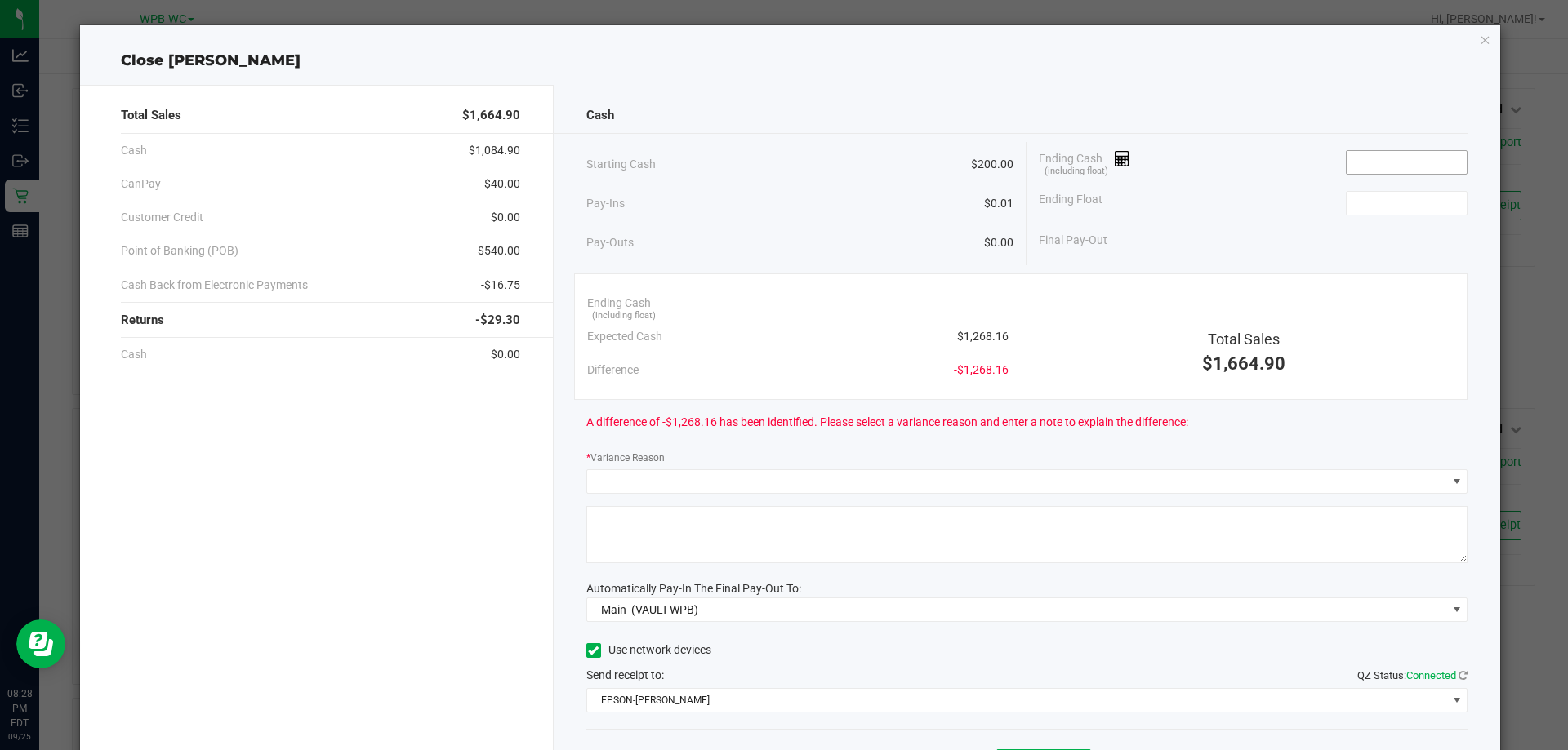
click at [1429, 160] on input at bounding box center [1406, 162] width 120 height 23
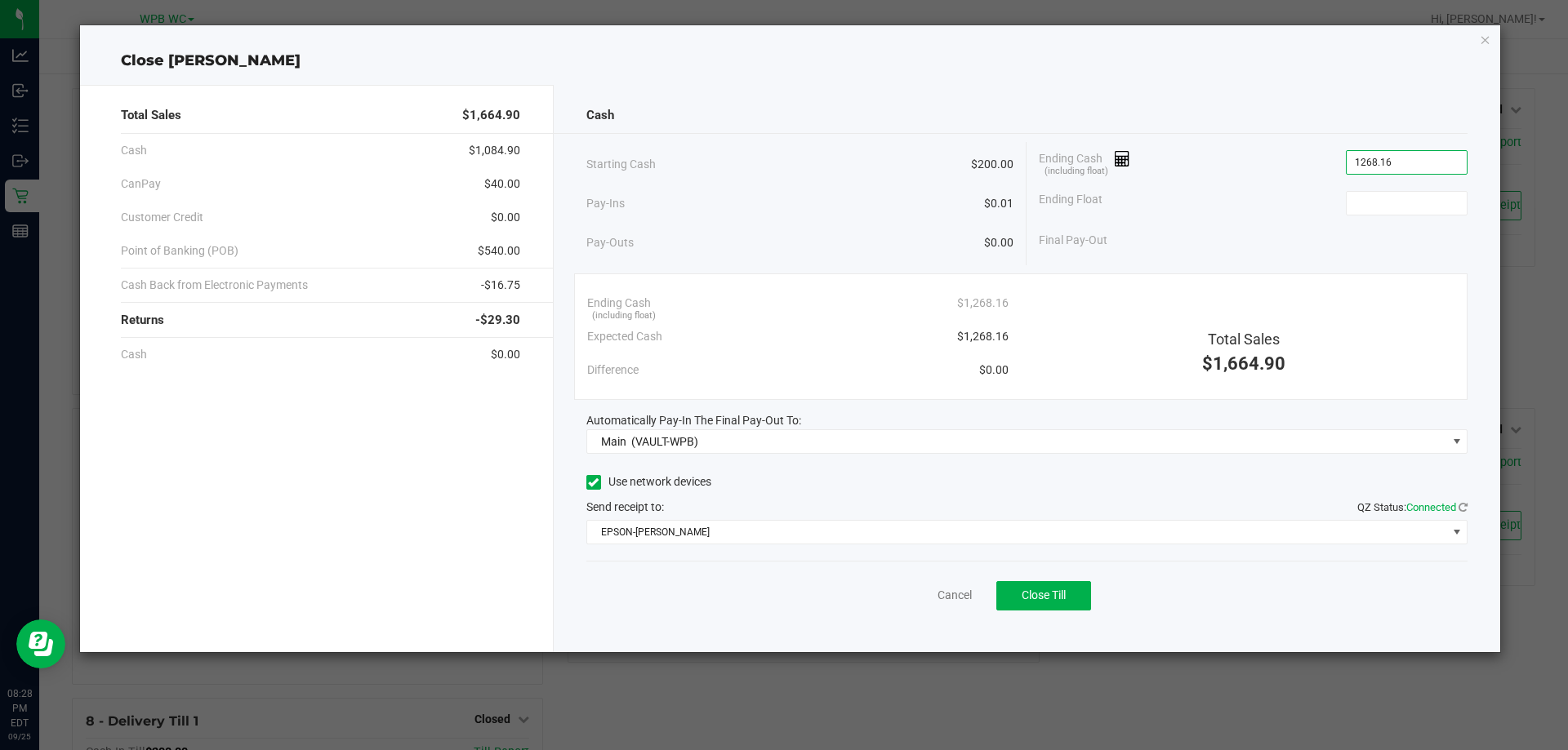
type input "$1,268.16"
click at [1275, 163] on div "Ending Cash (including float) $1,268.16" at bounding box center [1252, 162] width 429 height 41
click at [1358, 210] on input at bounding box center [1406, 203] width 120 height 23
type input "$200.00"
click at [1244, 76] on div "Total Sales $1,664.90 Cash $1,084.90 CanPay $40.00 Customer Credit $0.00 Point …" at bounding box center [790, 362] width 1420 height 580
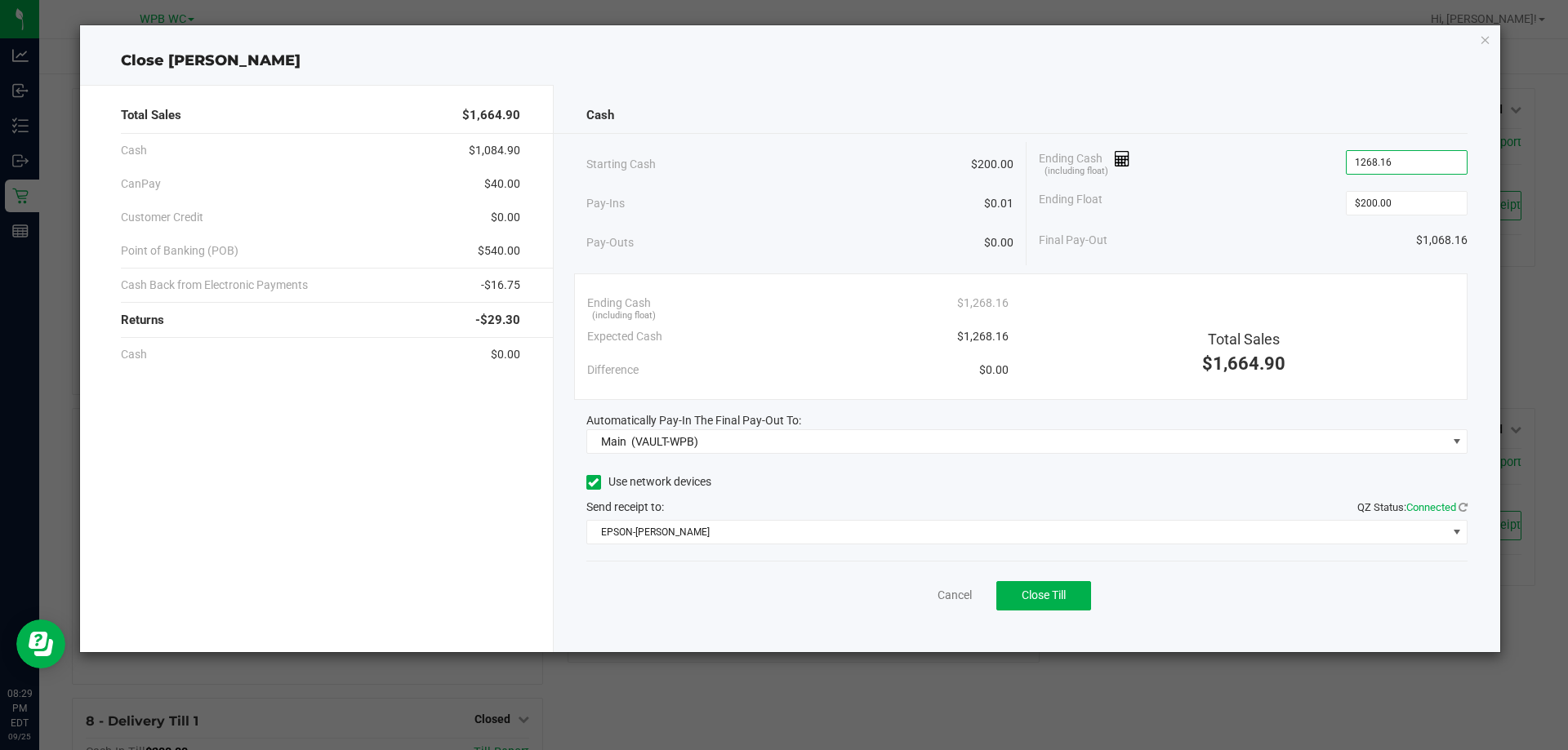
click at [1414, 166] on input "1268.16" at bounding box center [1406, 162] width 120 height 23
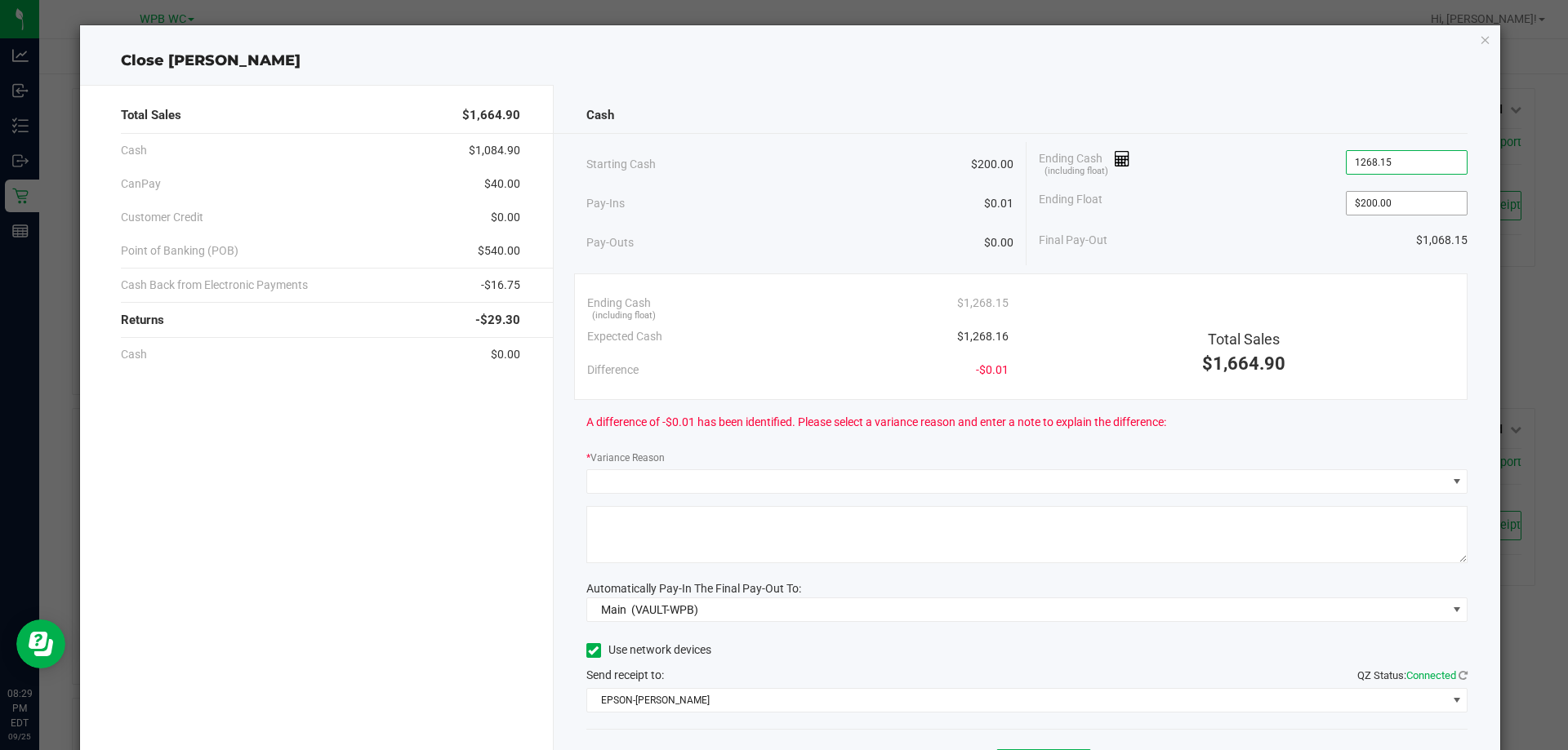
type input "$1,268.15"
click at [1382, 202] on input "200" at bounding box center [1406, 203] width 120 height 23
type input "$200.00"
click at [1155, 142] on div "Ending Cash (including float) $1,268.15" at bounding box center [1252, 162] width 429 height 41
click at [1401, 165] on input "1268.15" at bounding box center [1406, 162] width 120 height 23
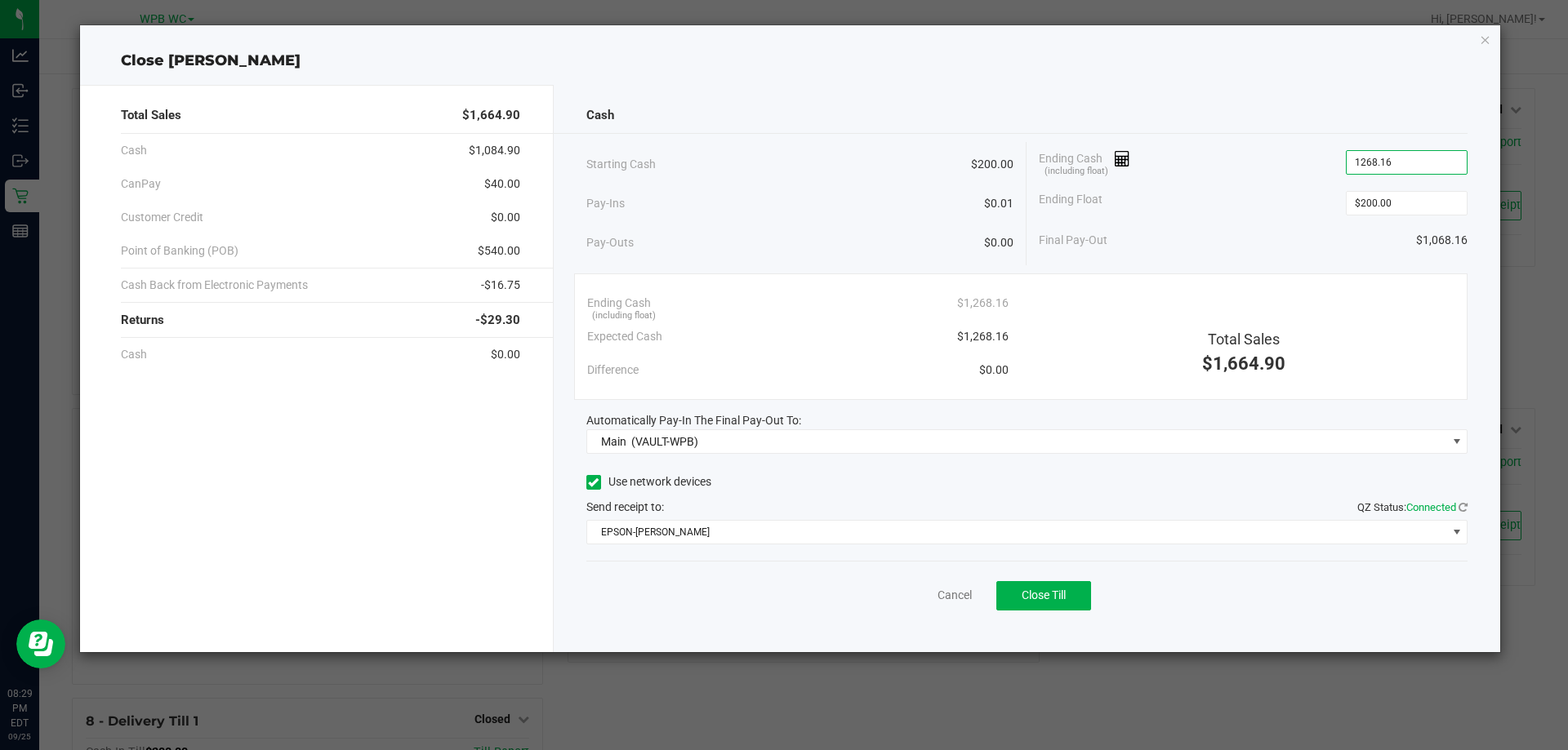
type input "$1,268.16"
click at [1260, 238] on div "Final Pay-Out $1,068.16" at bounding box center [1252, 240] width 429 height 33
click at [907, 189] on div "Pay-Ins $0.01" at bounding box center [800, 204] width 428 height 33
click at [1066, 586] on button "Close Till" at bounding box center [1043, 596] width 95 height 30
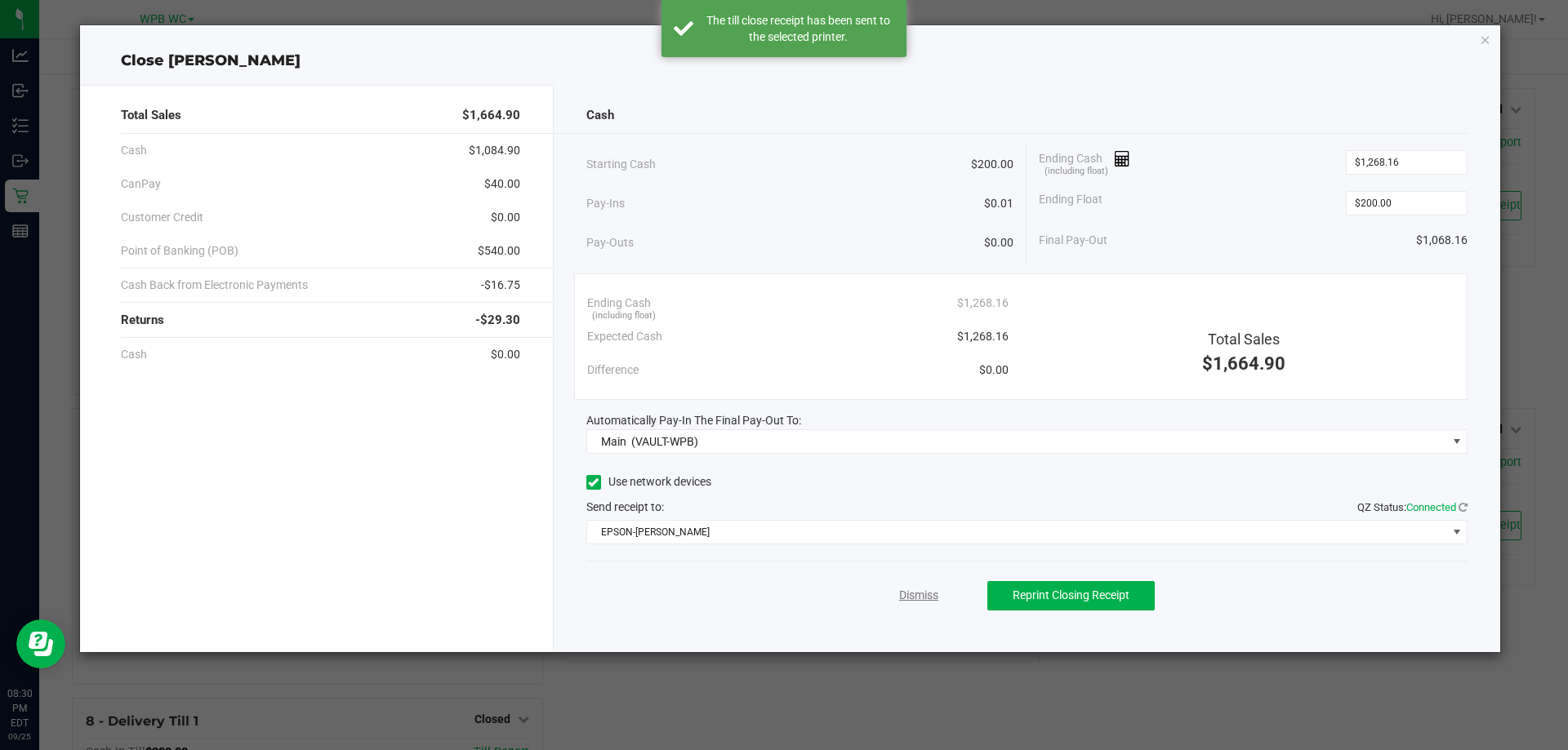
click at [922, 593] on link "Dismiss" at bounding box center [918, 595] width 39 height 18
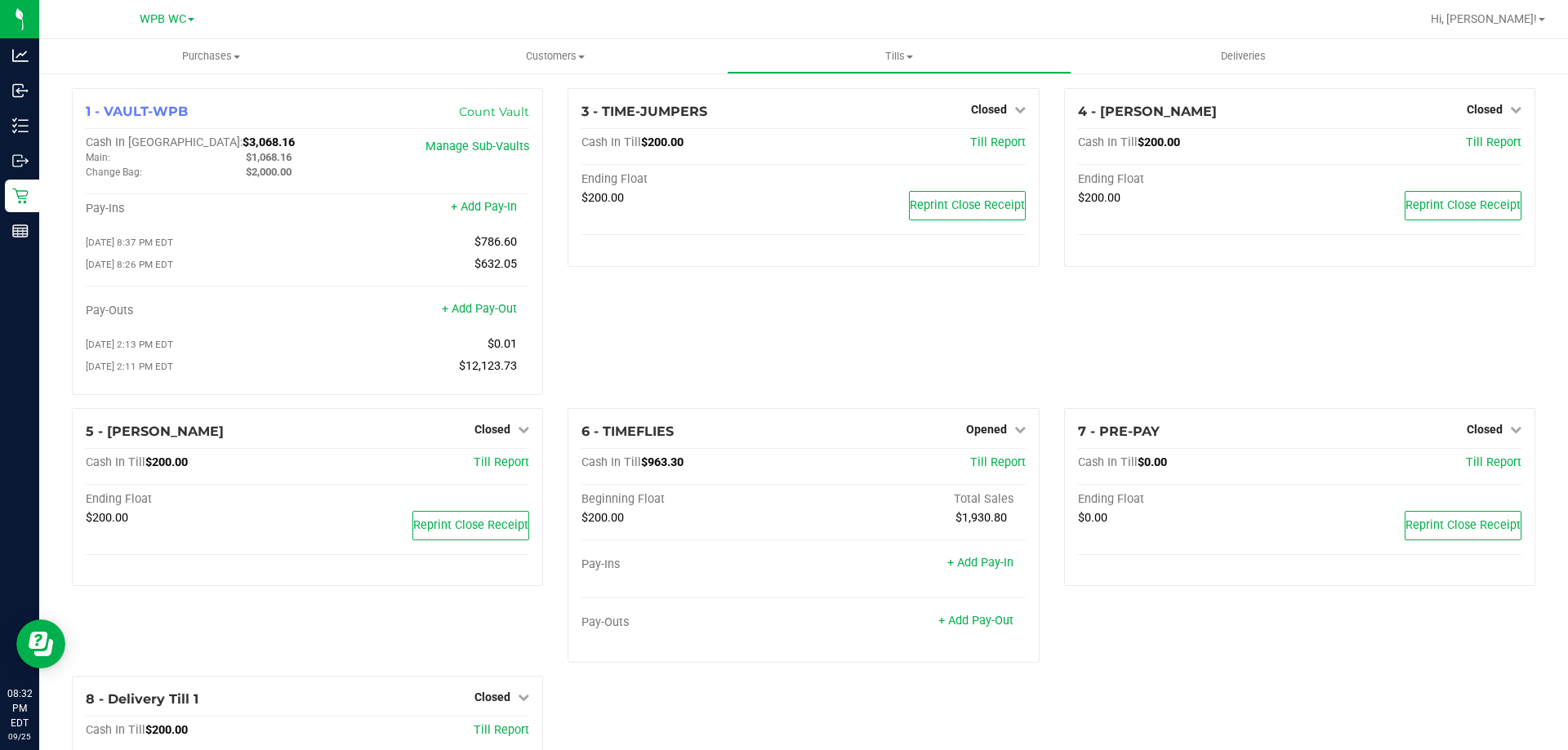
click at [976, 363] on div "3 - TIME-JUMPERS Closed Open Till Cash In Till $200.00 Till Report Ending Float…" at bounding box center [803, 248] width 496 height 320
click at [991, 432] on span "Opened" at bounding box center [987, 429] width 41 height 13
click at [971, 469] on link "Close Till" at bounding box center [988, 463] width 44 height 13
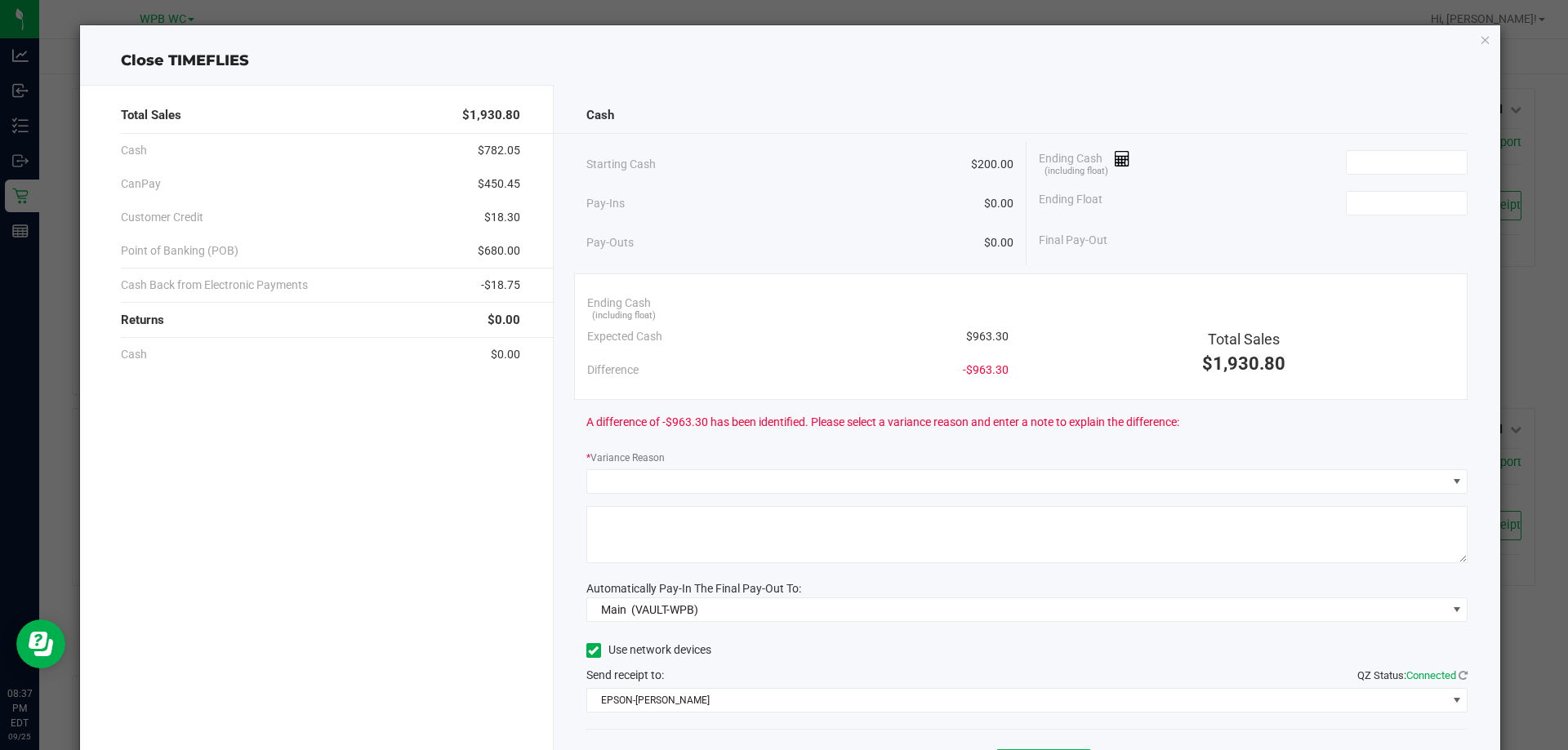
click at [1304, 107] on div "Cash" at bounding box center [1027, 115] width 882 height 35
click at [1400, 174] on div "Ending Cash (including float)" at bounding box center [1252, 162] width 429 height 41
click at [1400, 163] on input at bounding box center [1406, 162] width 120 height 23
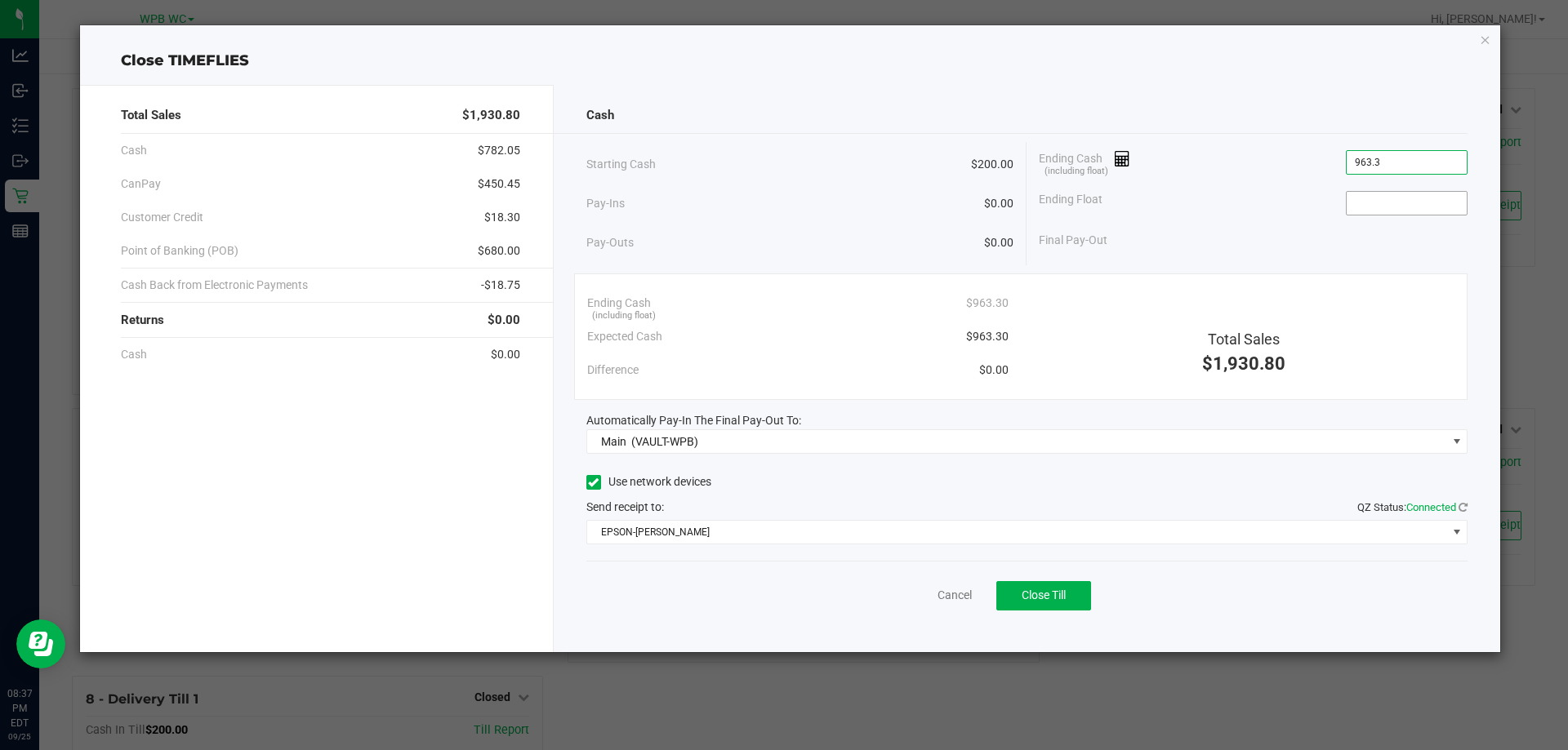
type input "$963.30"
click at [1401, 214] on input at bounding box center [1406, 203] width 120 height 23
type input "$200.00"
click at [1232, 107] on div "Cash" at bounding box center [1027, 115] width 882 height 35
click at [1059, 601] on span "Close Till" at bounding box center [1044, 595] width 44 height 13
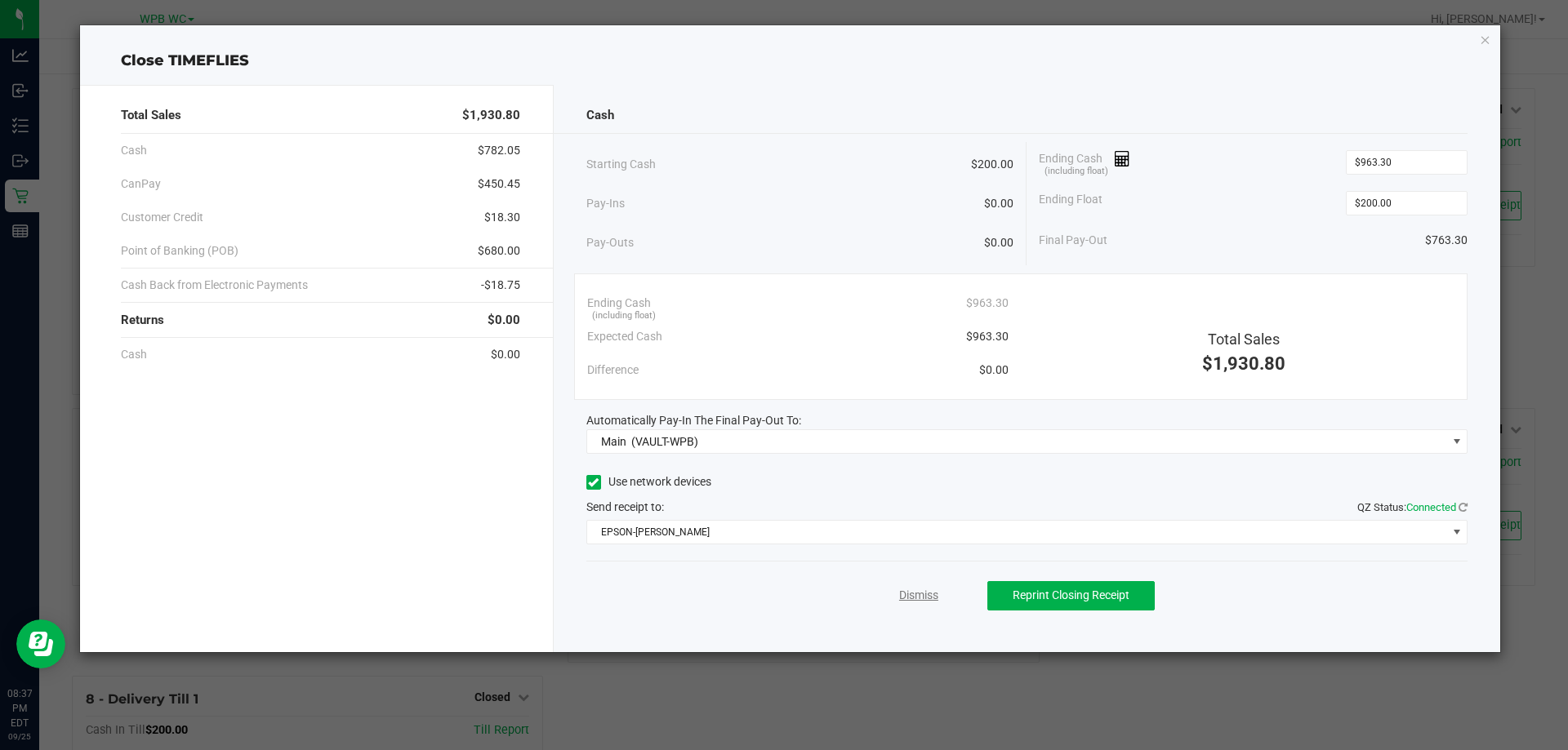
click at [933, 600] on link "Dismiss" at bounding box center [918, 595] width 39 height 18
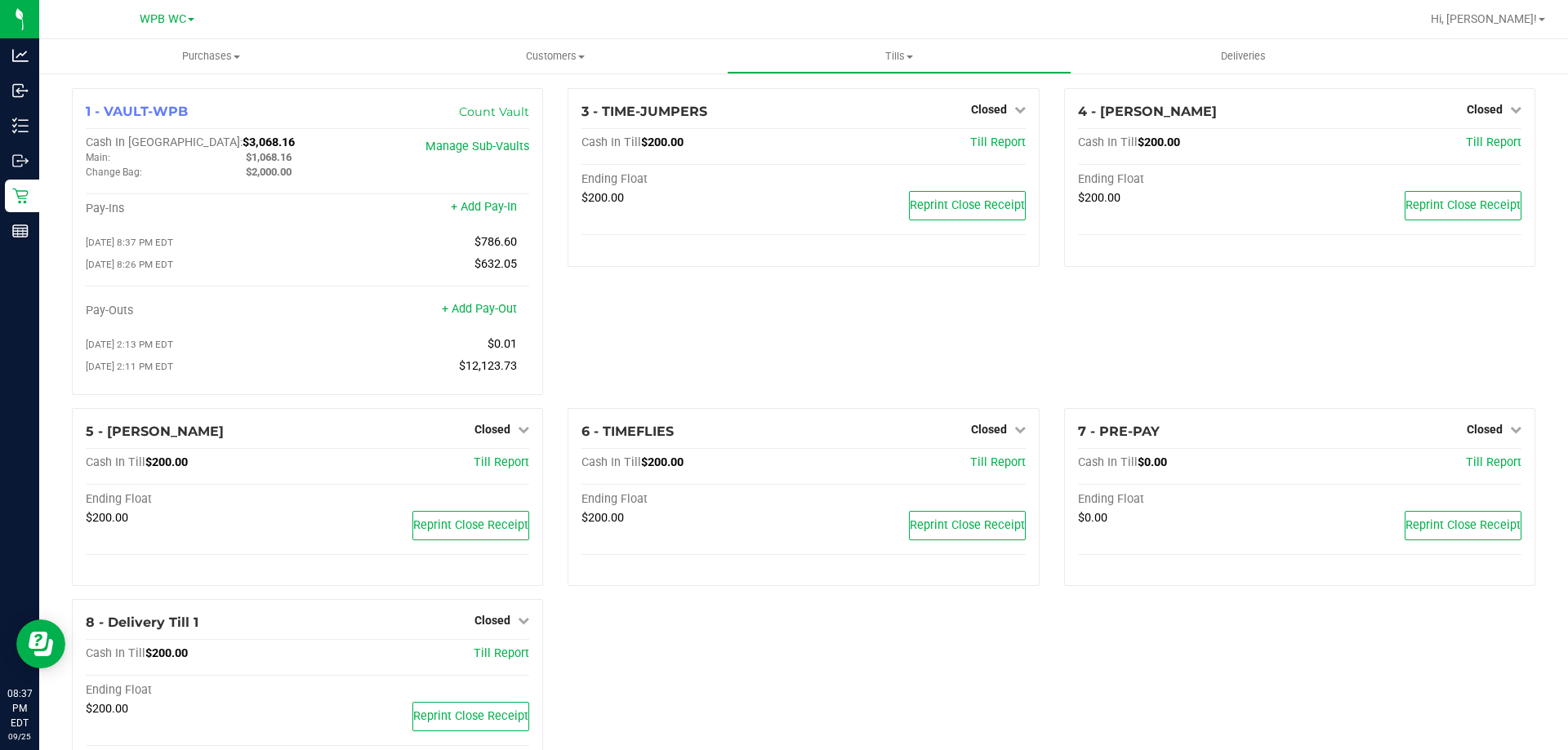
click at [708, 356] on div "3 - TIME-JUMPERS Closed Open Till Cash In Till $200.00 Till Report Ending Float…" at bounding box center [803, 248] width 496 height 320
drag, startPoint x: 995, startPoint y: 334, endPoint x: 967, endPoint y: 322, distance: 30.5
click at [993, 334] on div "3 - TIME-JUMPERS Closed Open Till Cash In Till $200.00 Till Report Ending Float…" at bounding box center [803, 248] width 496 height 320
click at [904, 47] on uib-tab-heading "Tills Manage tills Reconcile e-payments" at bounding box center [898, 55] width 342 height 32
click at [815, 123] on span "Reconcile e-payments" at bounding box center [808, 117] width 162 height 14
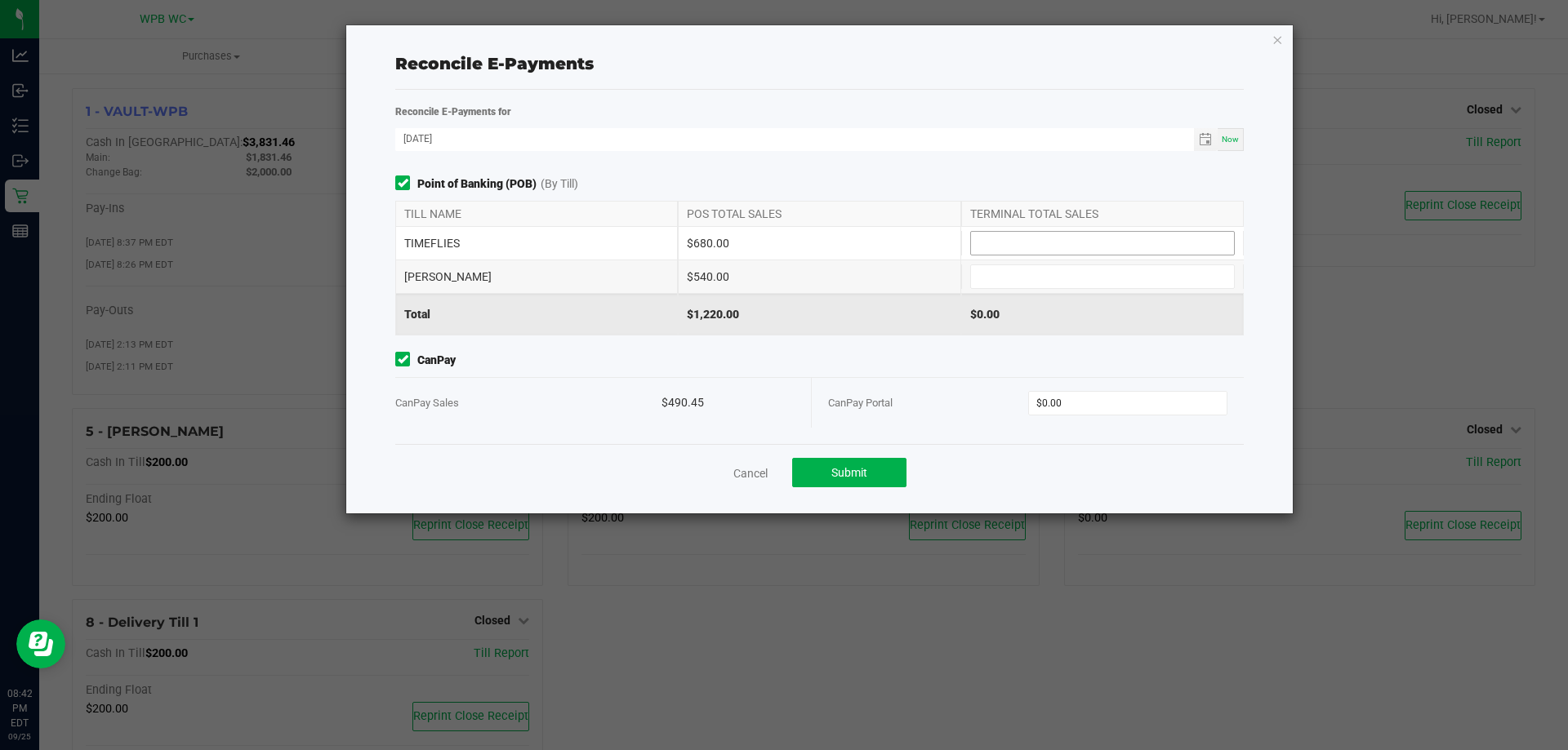
click at [1007, 240] on input at bounding box center [1102, 243] width 263 height 23
type input "$680.00"
click at [1026, 277] on input at bounding box center [1102, 277] width 263 height 23
type input "$540.00"
click at [1016, 340] on div "Point of Banking (POB) (By Till) TILL NAME POS TOTAL SALES TERMINAL TOTAL SALES…" at bounding box center [820, 309] width 873 height 268
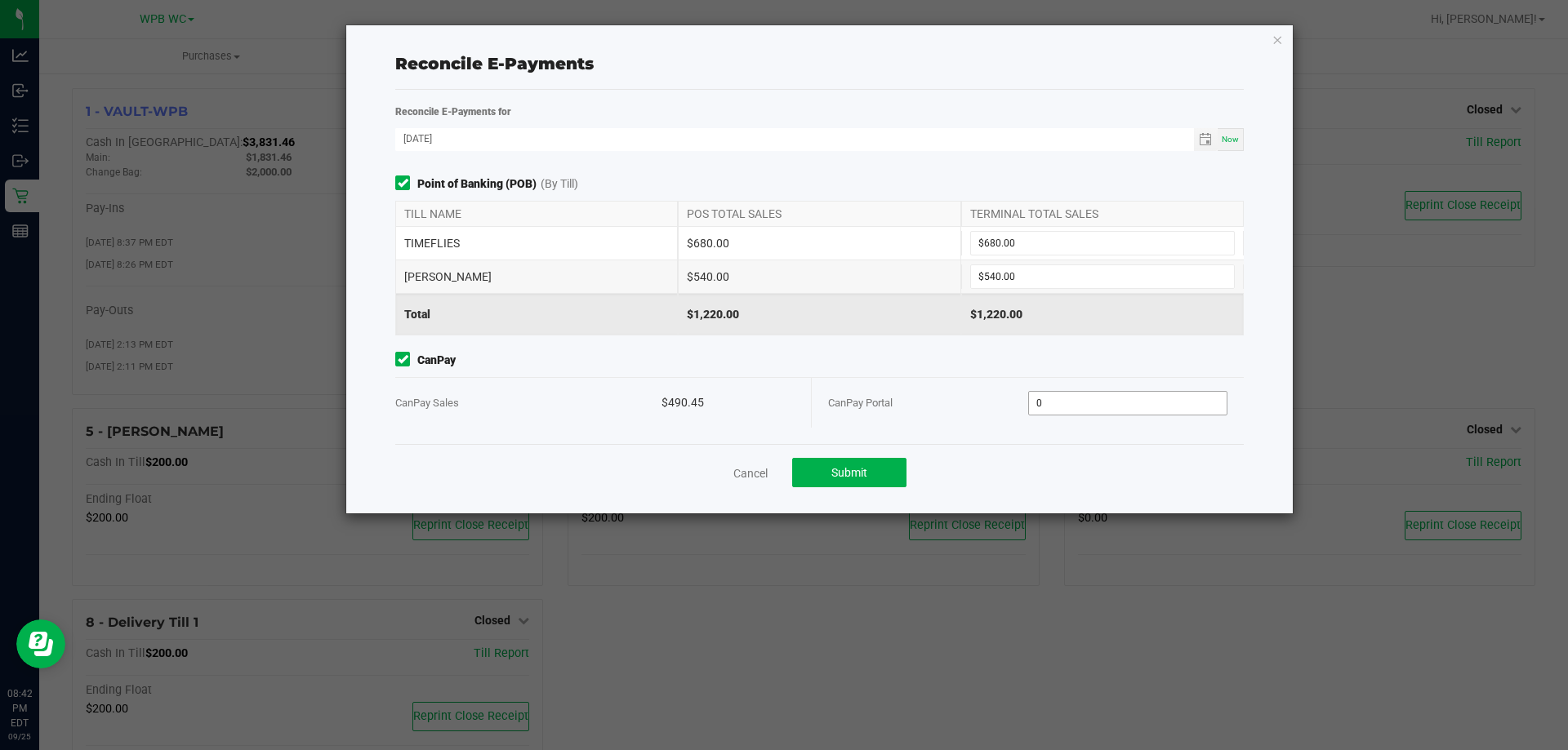
click at [1110, 412] on input "0" at bounding box center [1128, 403] width 198 height 23
type input "$490.45"
click at [906, 392] on div "CanPay Portal" at bounding box center [928, 403] width 200 height 50
click at [876, 463] on button "Submit" at bounding box center [849, 472] width 114 height 30
